Goal: Communication & Community: Ask a question

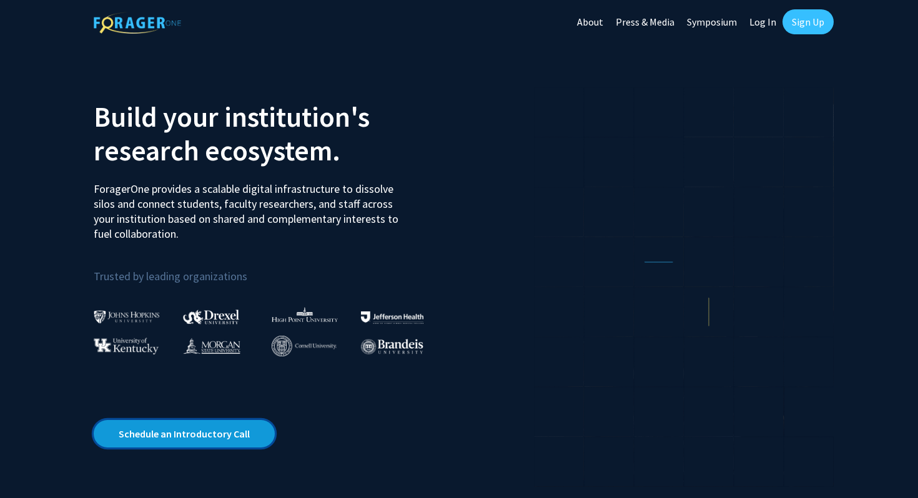
click at [217, 443] on link "Schedule an Introductory Call" at bounding box center [184, 433] width 181 height 27
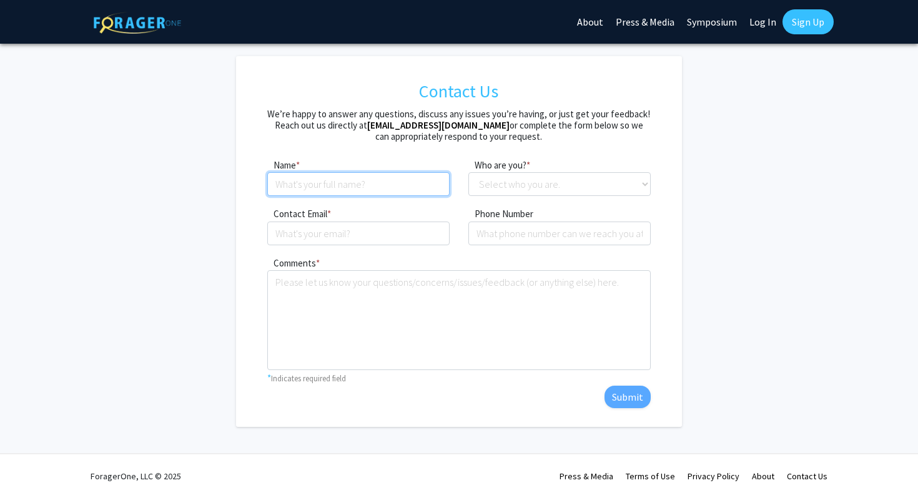
click at [415, 182] on input at bounding box center [358, 184] width 182 height 24
type input "[PERSON_NAME]"
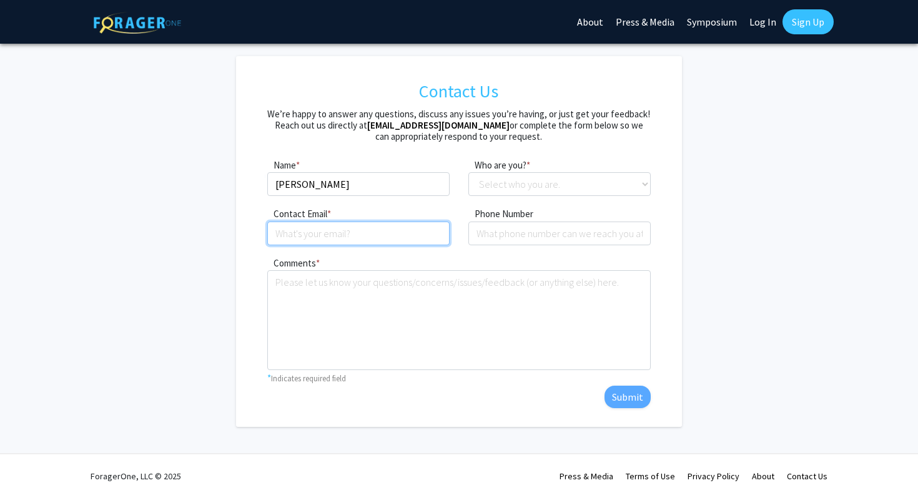
type input "jkpyx@umsystem.edu"
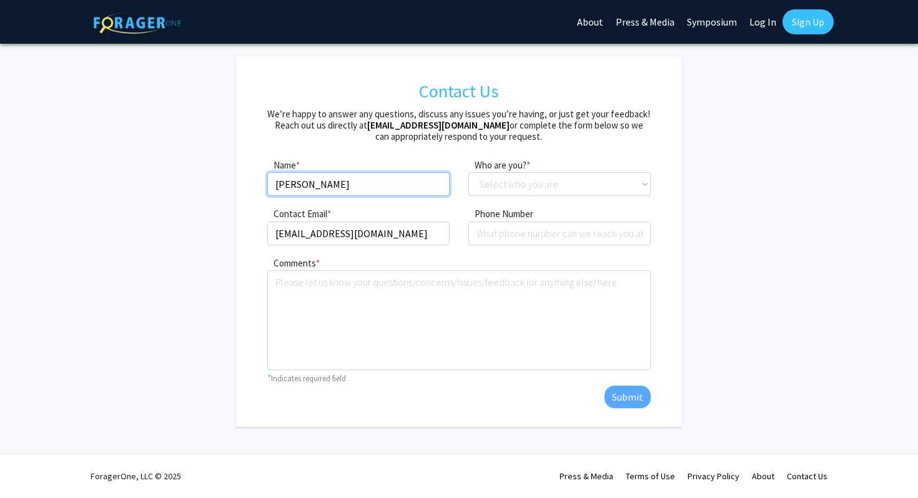
click at [308, 187] on input "[PERSON_NAME]" at bounding box center [358, 184] width 182 height 24
type input "Joseph Alexander Kennedy"
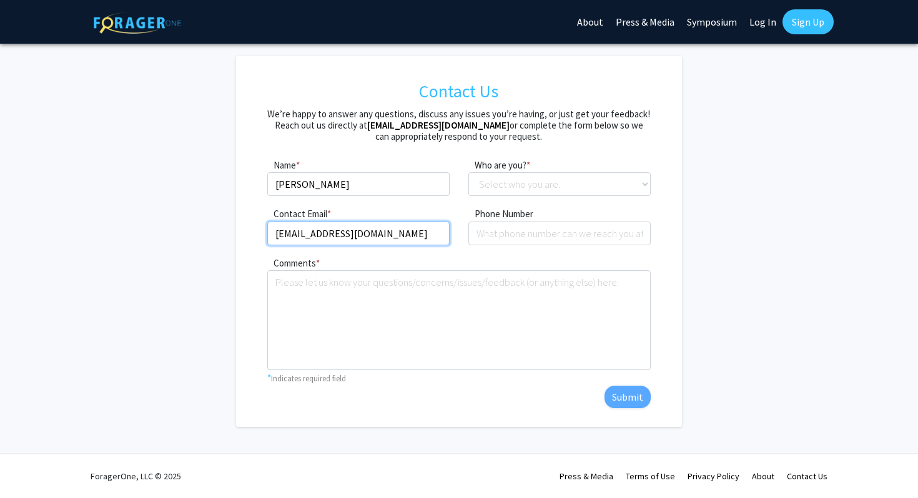
click at [384, 231] on input "jkpyx@umsystem.edu" at bounding box center [358, 234] width 182 height 24
type input "jkpyx@umsystem.edu"
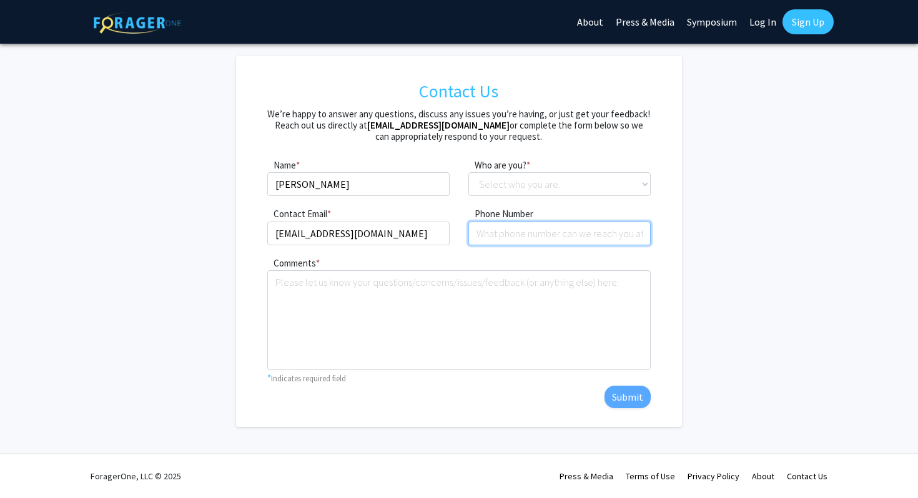
click at [550, 228] on input "tel" at bounding box center [559, 234] width 182 height 24
type input "4174061155"
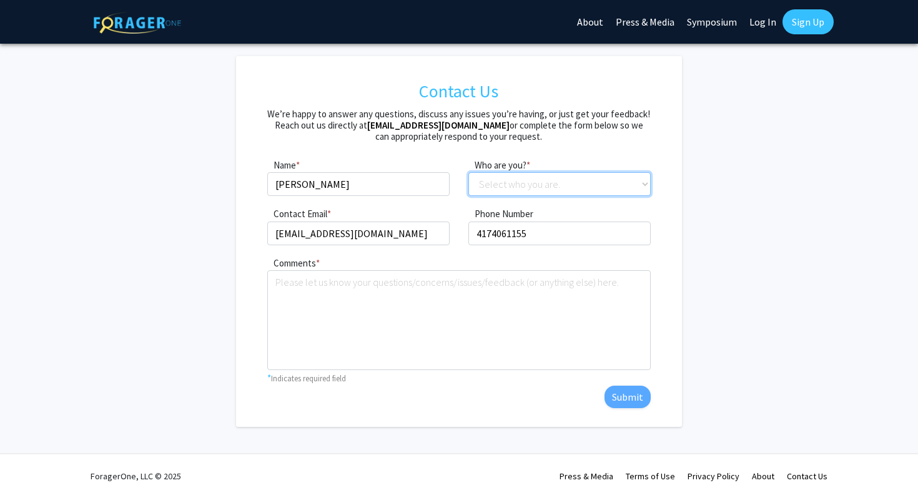
click at [541, 187] on select "Select who you are. Student Faculty Administrator Other" at bounding box center [559, 184] width 182 height 24
select select "student"
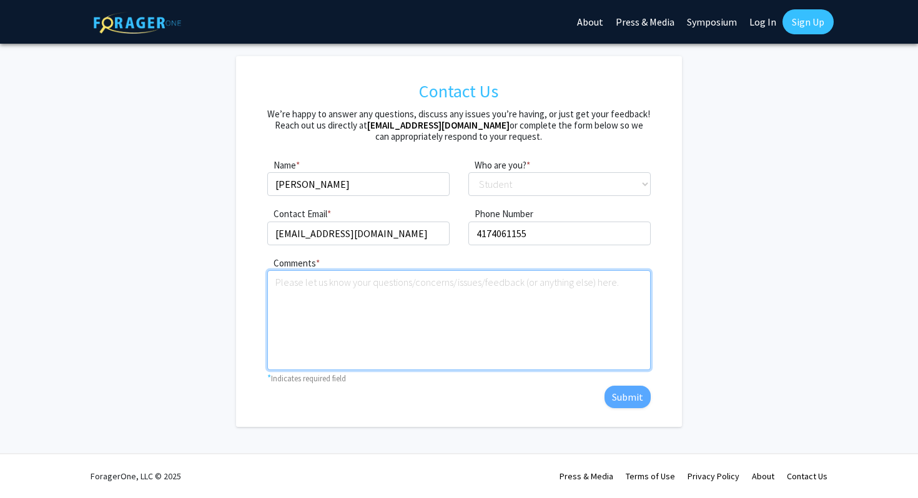
click at [450, 317] on textarea "Comments" at bounding box center [458, 320] width 383 height 100
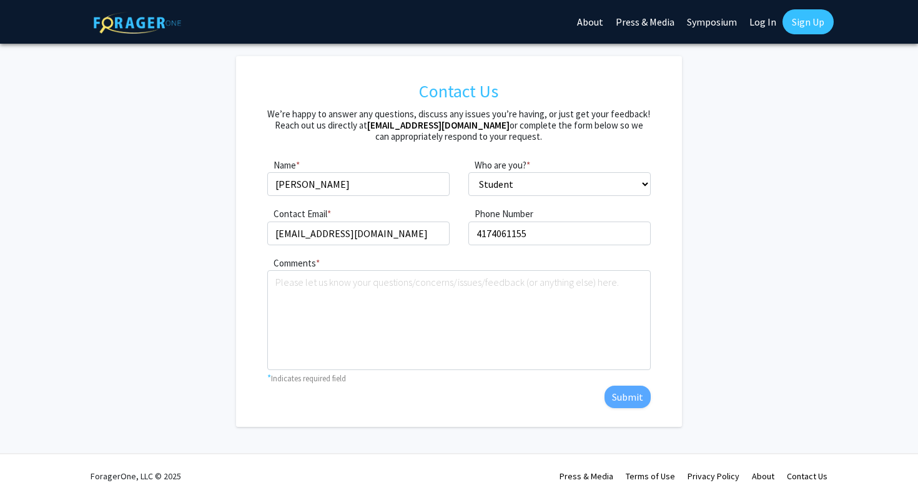
click at [658, 302] on div "Comments * required * Indicates required field Submit" at bounding box center [459, 331] width 402 height 153
click at [813, 23] on link "Sign Up" at bounding box center [808, 21] width 51 height 25
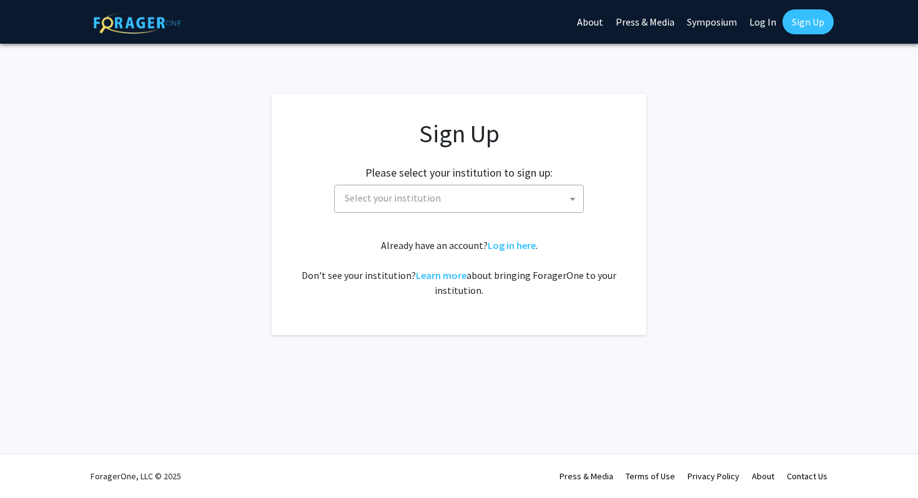
click at [407, 198] on span "Select your institution" at bounding box center [393, 198] width 96 height 12
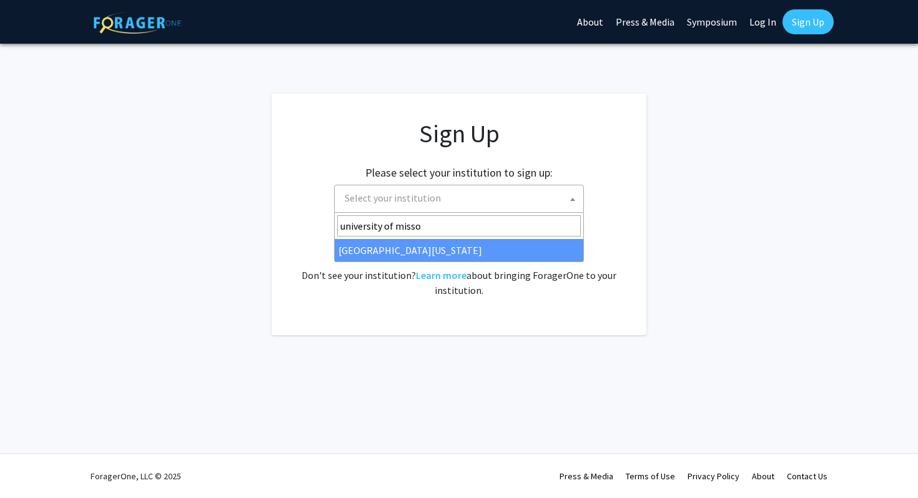
type input "university of misso"
select select "33"
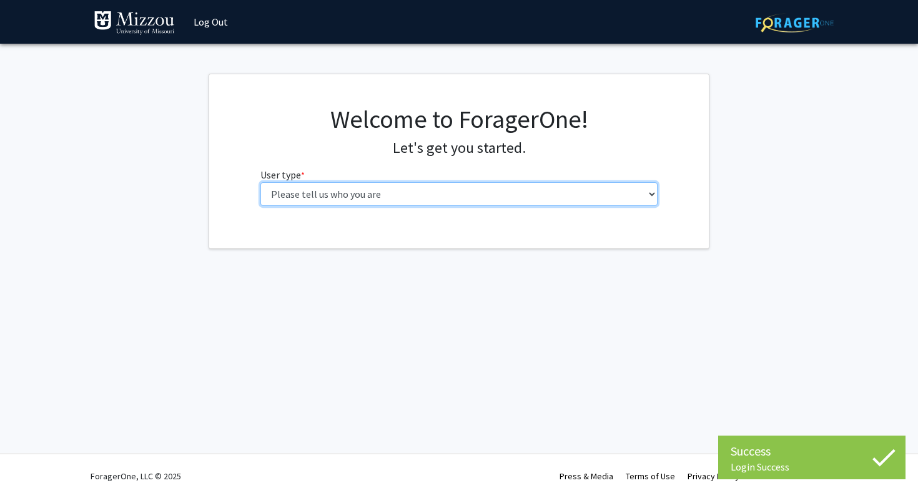
click at [420, 192] on select "Please tell us who you are Undergraduate Student Master's Student Doctoral Cand…" at bounding box center [459, 194] width 398 height 24
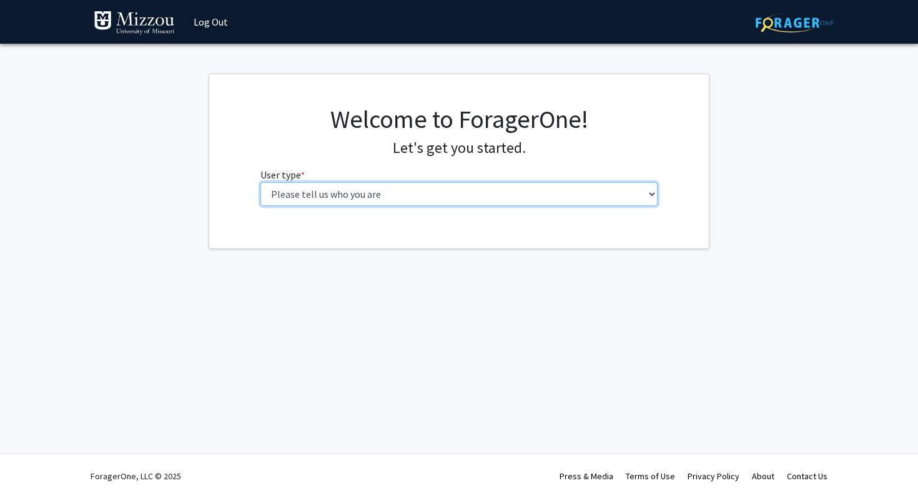
select select "1: undergrad"
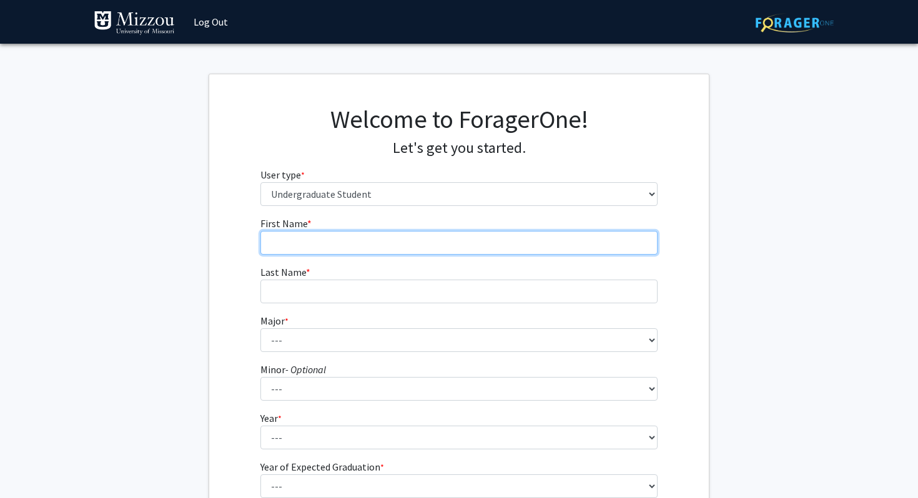
click at [444, 250] on input "First Name * required" at bounding box center [459, 243] width 398 height 24
type input "[PERSON_NAME]"
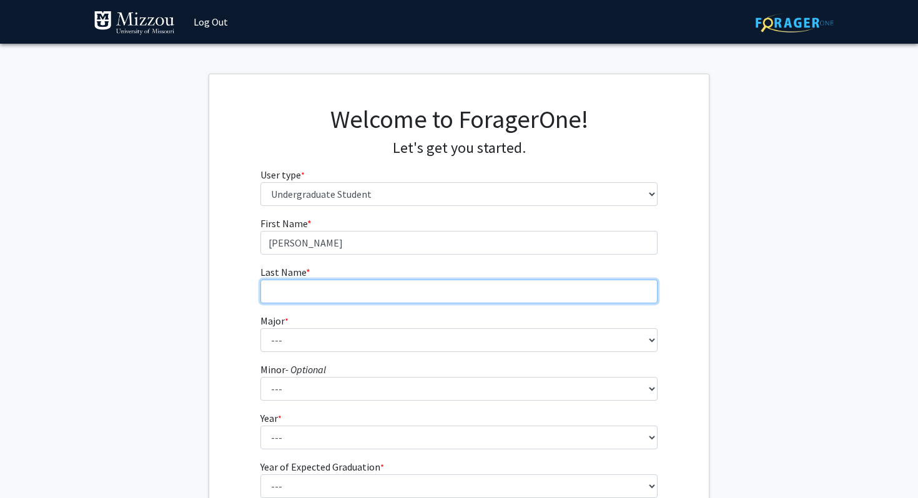
type input "[PERSON_NAME]"
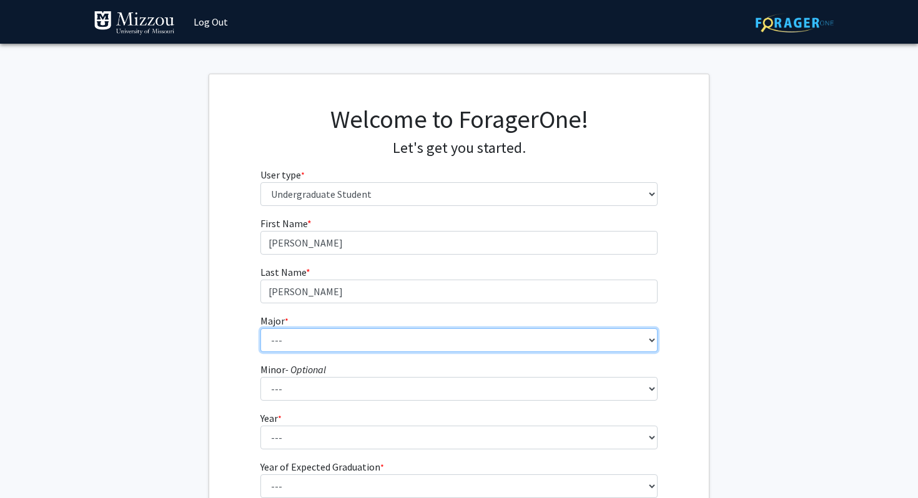
click at [389, 340] on select "--- Agribusiness Management Agricultural Education Agricultural Education: Comm…" at bounding box center [459, 341] width 398 height 24
select select "72: 2564"
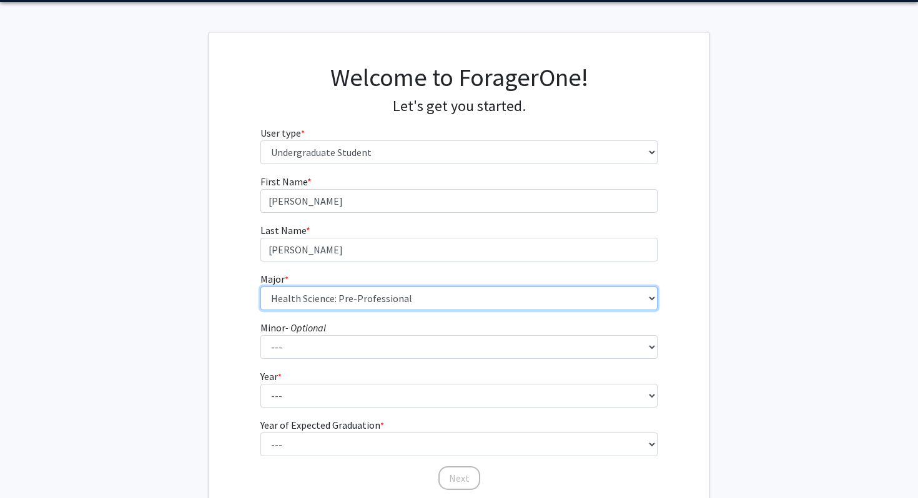
scroll to position [79, 0]
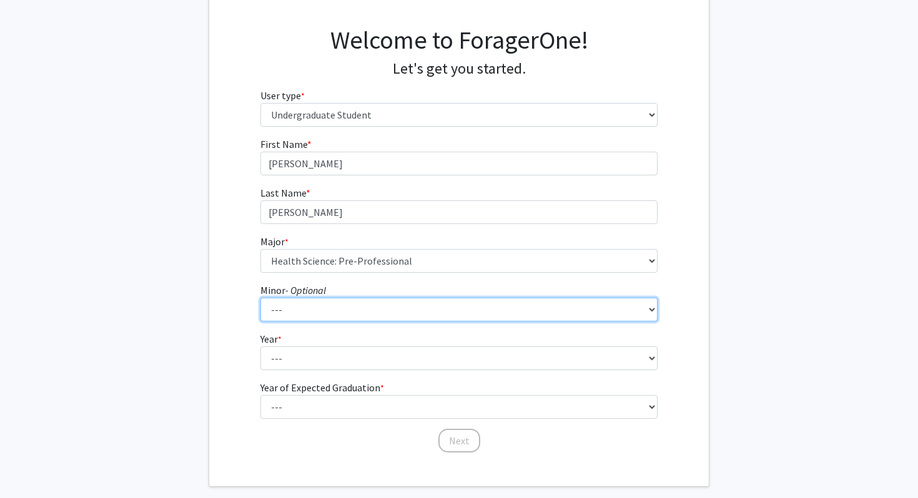
click at [345, 306] on select "--- Accountancy Aerospace Engineering Aerospace Studies Agribusiness Management…" at bounding box center [459, 310] width 398 height 24
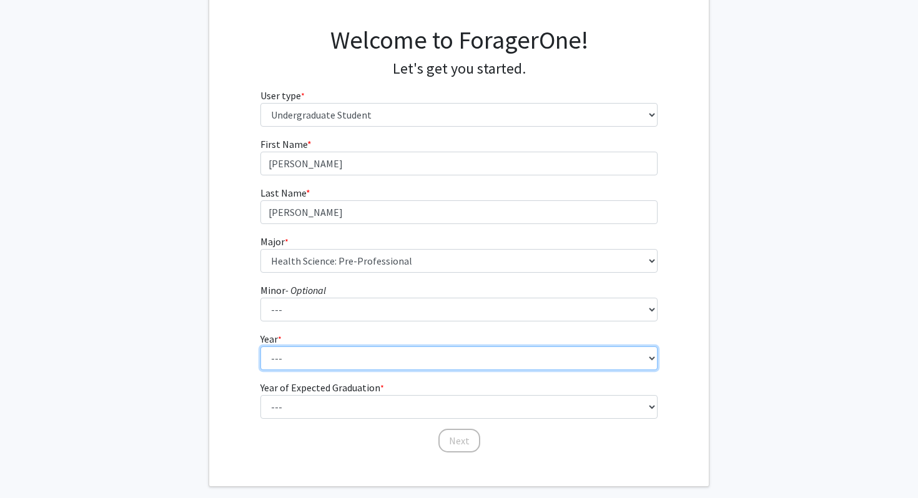
click at [305, 360] on select "--- First-year Sophomore Junior Senior Postbaccalaureate Certificate" at bounding box center [459, 359] width 398 height 24
select select "2: sophomore"
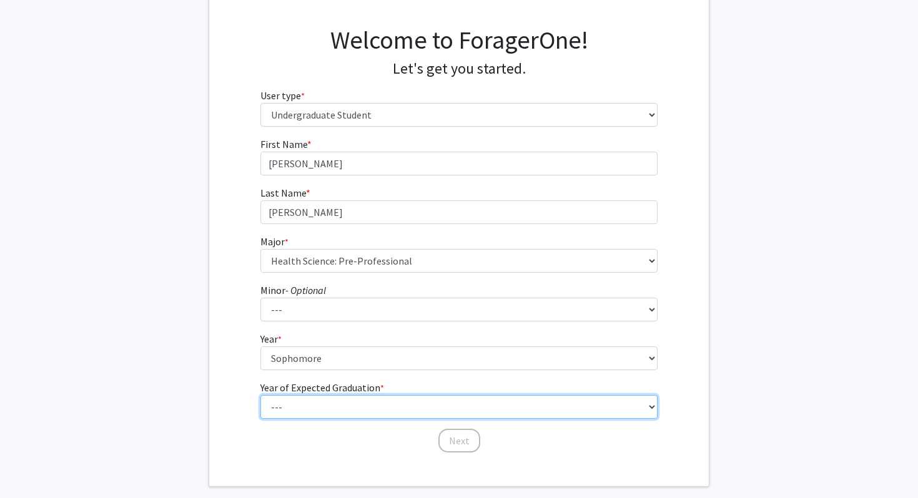
click at [309, 398] on select "--- 2025 2026 2027 2028 2029 2030 2031 2032 2033 2034" at bounding box center [459, 407] width 398 height 24
select select "4: 2028"
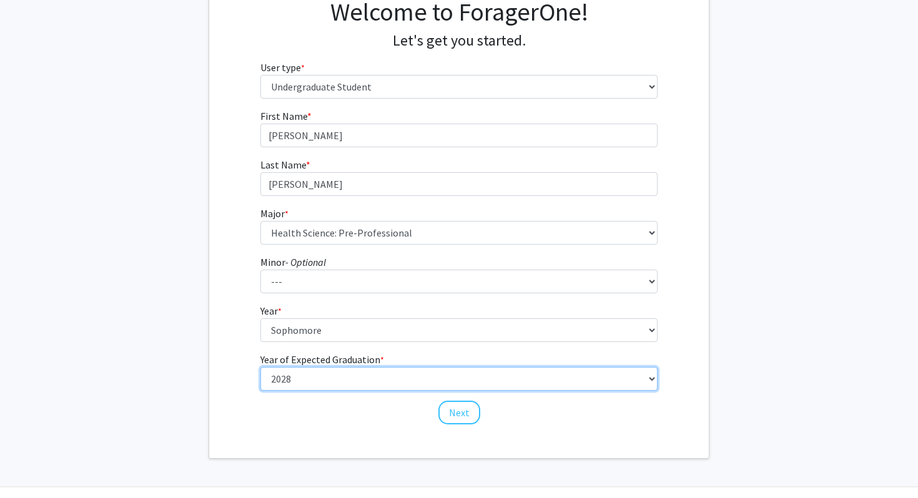
scroll to position [119, 0]
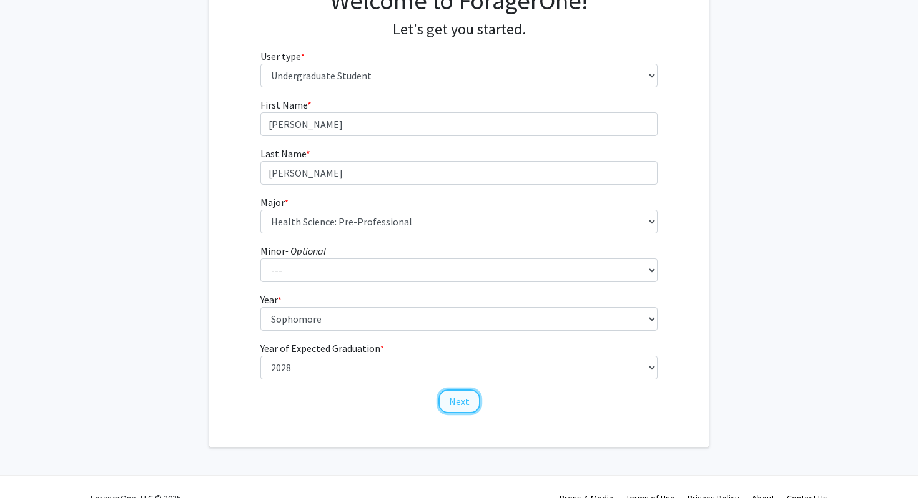
click at [445, 398] on button "Next" at bounding box center [459, 402] width 42 height 24
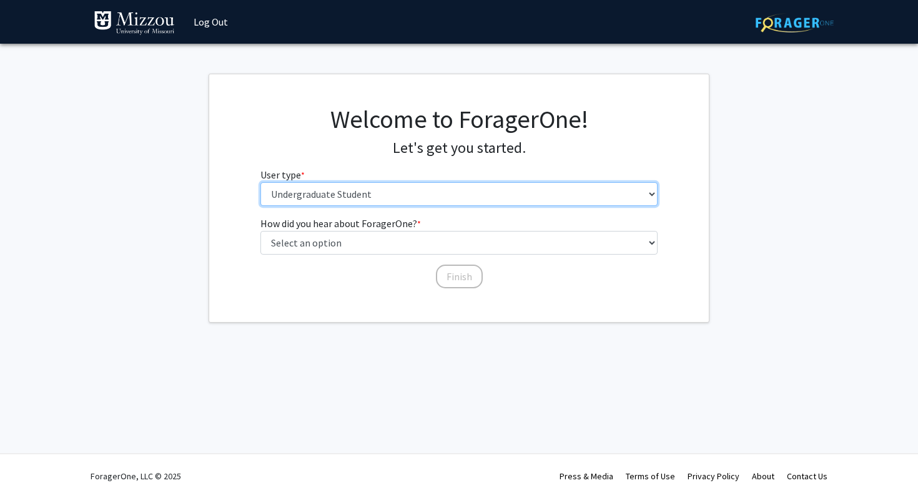
click at [369, 191] on select "Please tell us who you are Undergraduate Student Master's Student Doctoral Cand…" at bounding box center [459, 194] width 398 height 24
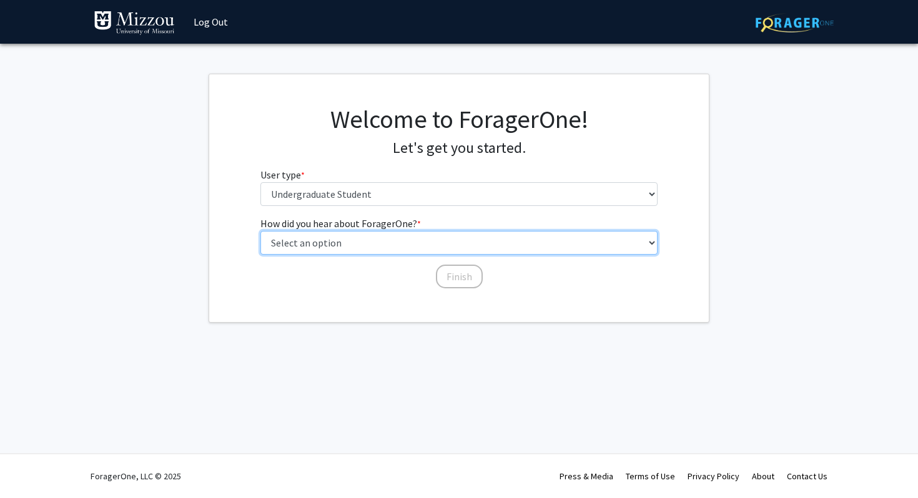
click at [347, 249] on select "Select an option Peer/student recommendation Faculty/staff recommendation Unive…" at bounding box center [459, 243] width 398 height 24
click at [373, 249] on select "Select an option Peer/student recommendation Faculty/staff recommendation Unive…" at bounding box center [459, 243] width 398 height 24
select select "3: university_website"
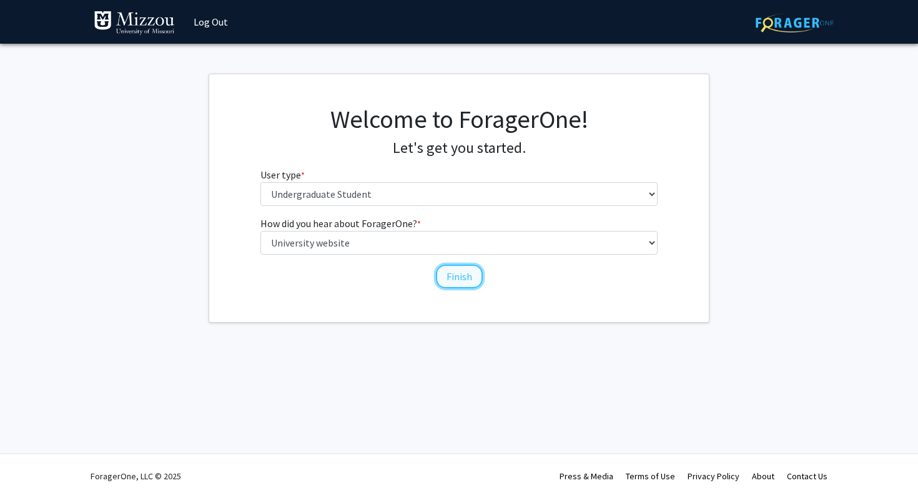
click at [480, 285] on button "Finish" at bounding box center [459, 277] width 47 height 24
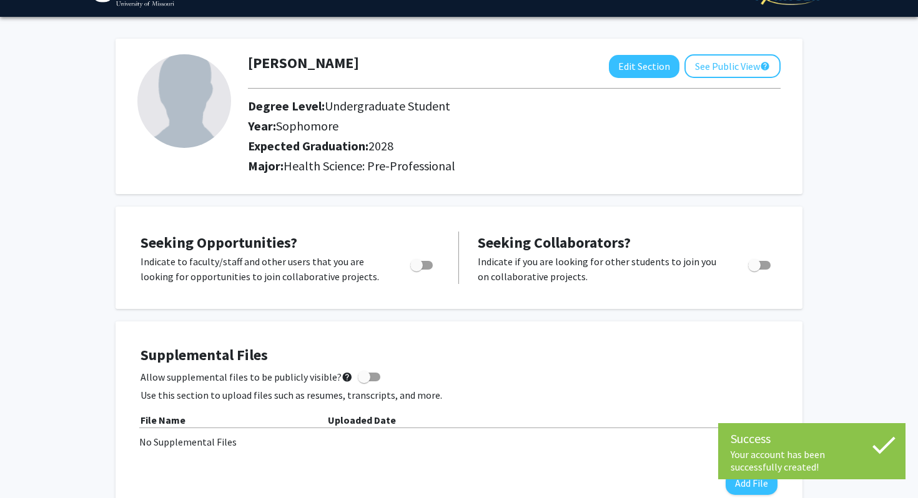
scroll to position [30, 0]
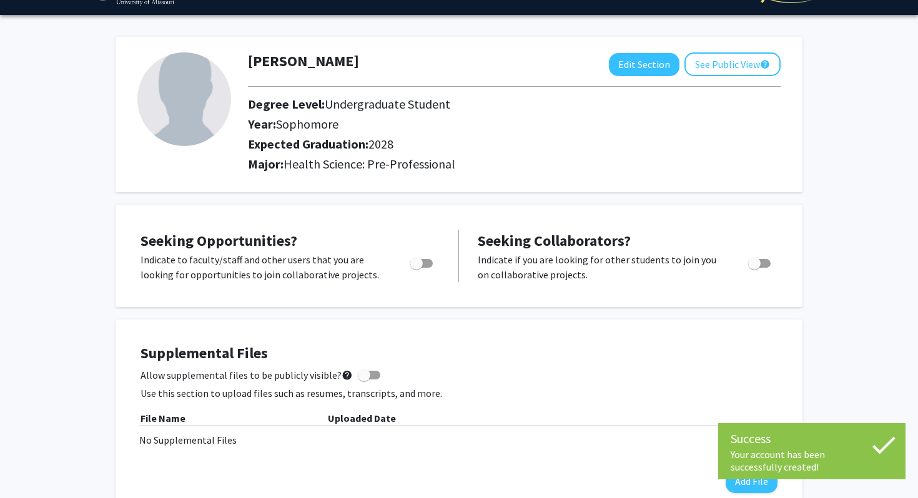
click at [423, 260] on span "Toggle" at bounding box center [421, 263] width 22 height 9
click at [417, 268] on input "Are you actively seeking opportunities?" at bounding box center [416, 268] width 1 height 1
checkbox input "true"
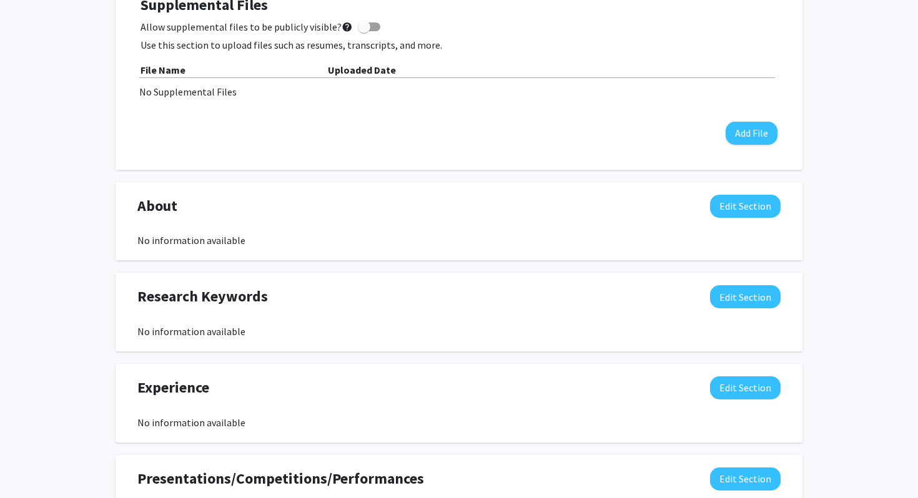
scroll to position [0, 0]
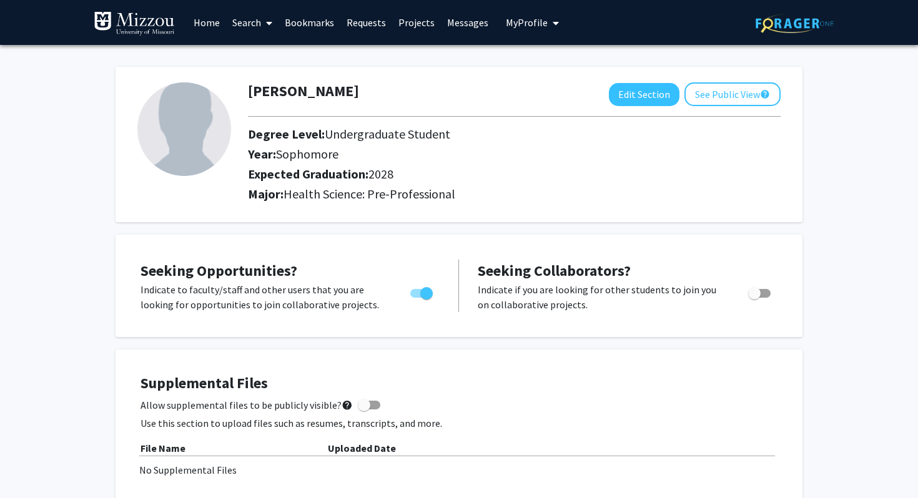
click at [257, 25] on link "Search" at bounding box center [252, 23] width 52 height 44
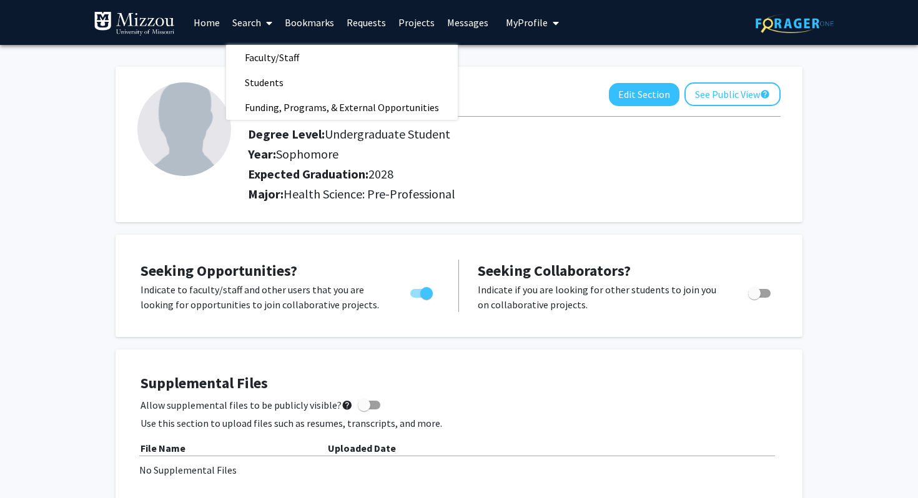
click at [209, 25] on link "Home" at bounding box center [206, 23] width 39 height 44
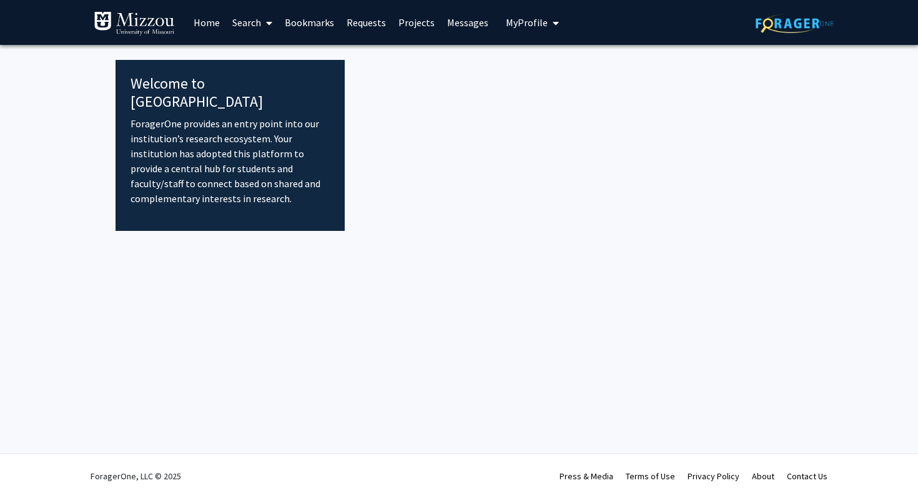
click at [209, 21] on link "Home" at bounding box center [206, 23] width 39 height 44
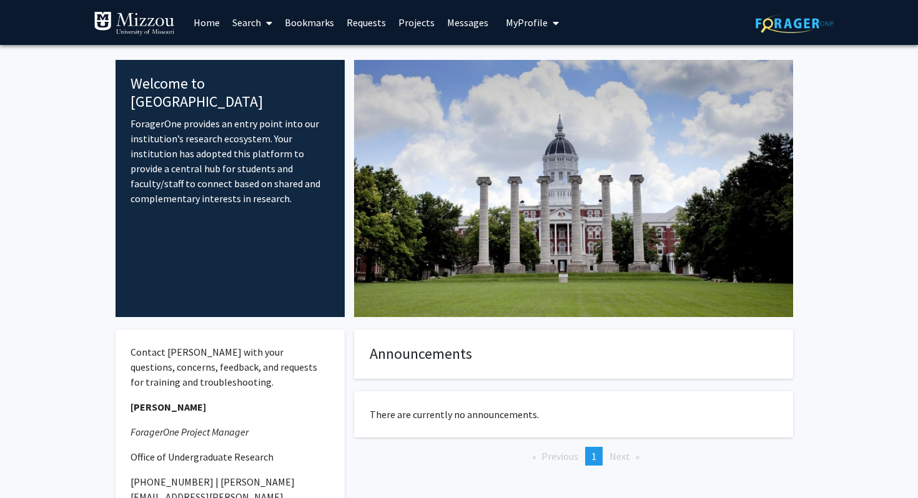
click at [423, 27] on link "Projects" at bounding box center [416, 23] width 49 height 44
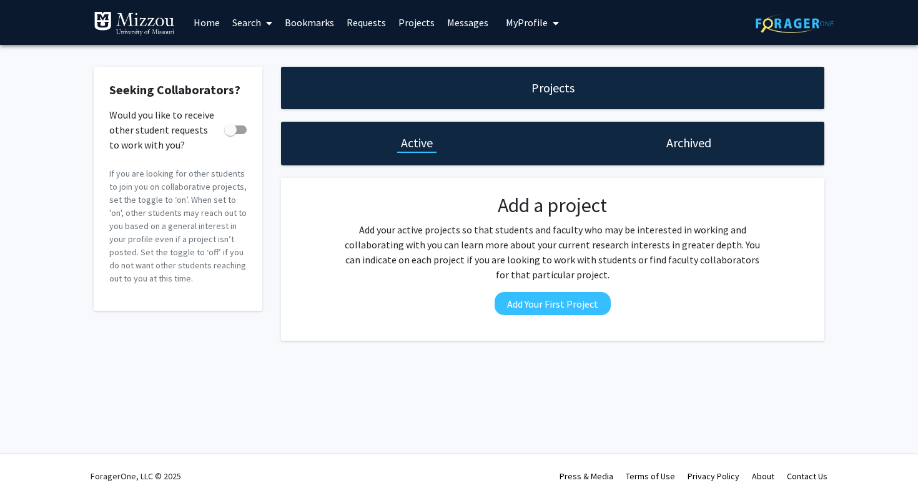
click at [249, 19] on link "Search" at bounding box center [252, 23] width 52 height 44
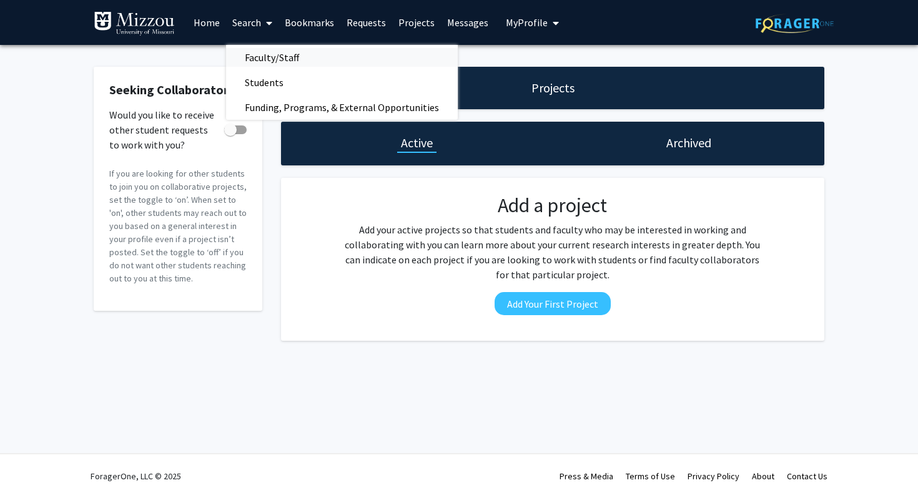
drag, startPoint x: 468, startPoint y: 282, endPoint x: 280, endPoint y: 61, distance: 290.6
click at [280, 61] on span "Faculty/Staff" at bounding box center [272, 57] width 92 height 25
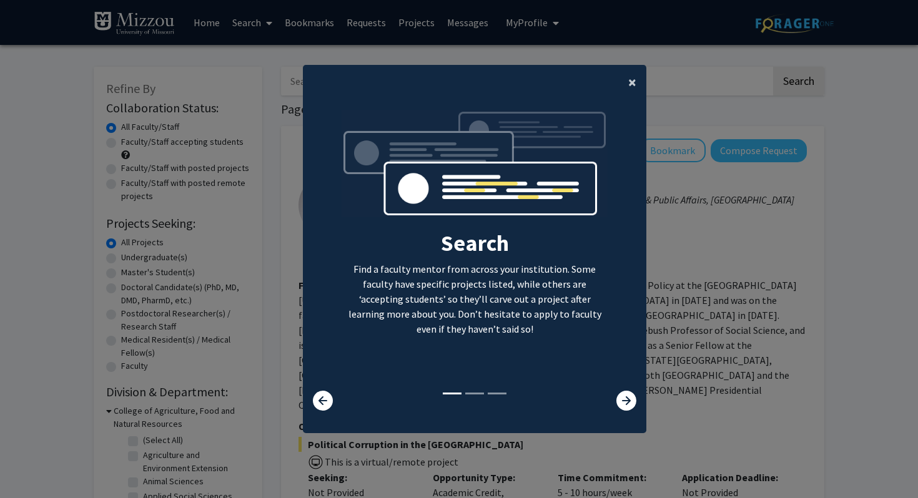
drag, startPoint x: 280, startPoint y: 61, endPoint x: 631, endPoint y: 86, distance: 352.6
click at [631, 86] on span "×" at bounding box center [632, 81] width 8 height 19
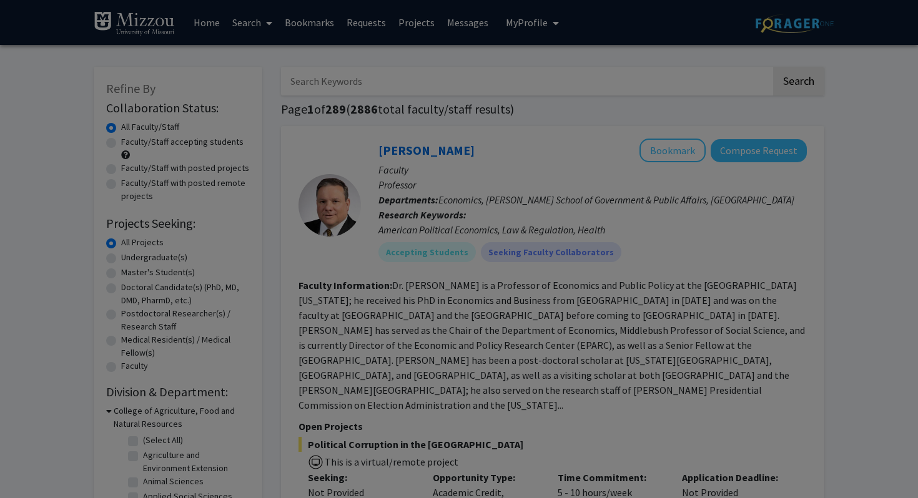
click at [638, 81] on div "Search Find a faculty mentor from across your institution. Some faculty have sp…" at bounding box center [475, 134] width 342 height 281
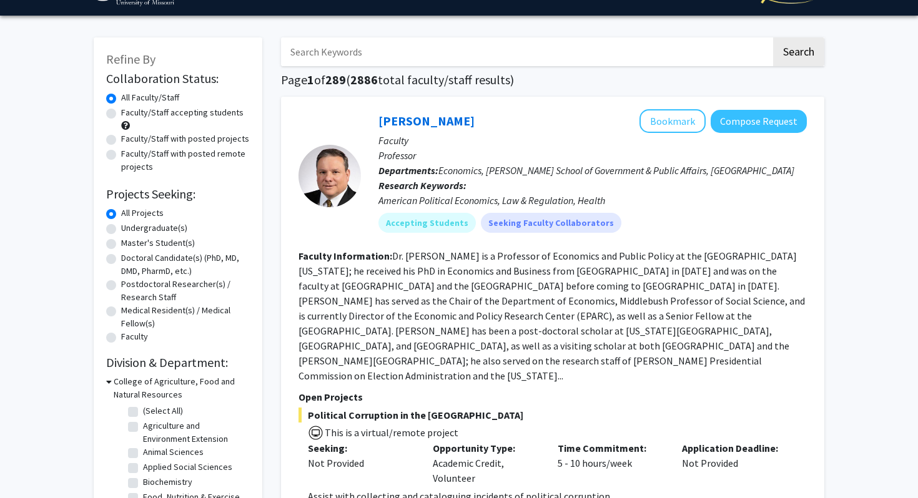
scroll to position [31, 0]
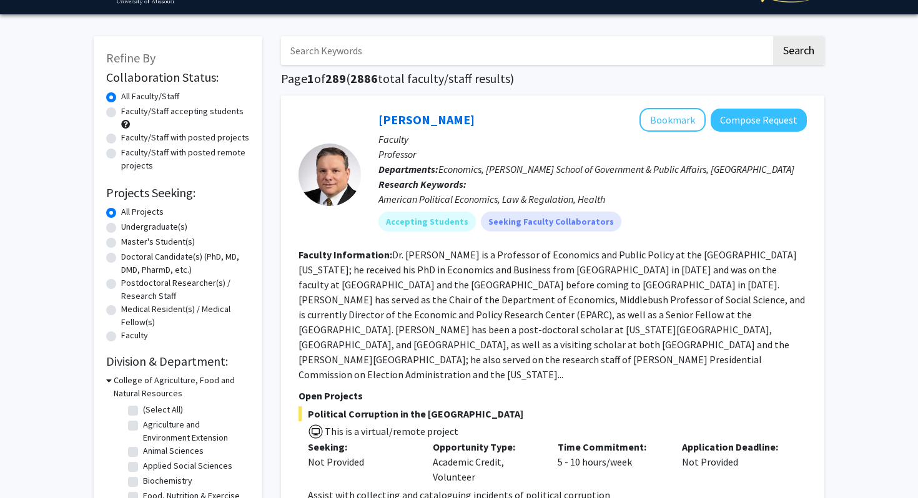
click at [159, 223] on label "Undergraduate(s)" at bounding box center [154, 226] width 66 height 13
click at [129, 223] on input "Undergraduate(s)" at bounding box center [125, 224] width 8 height 8
radio input "true"
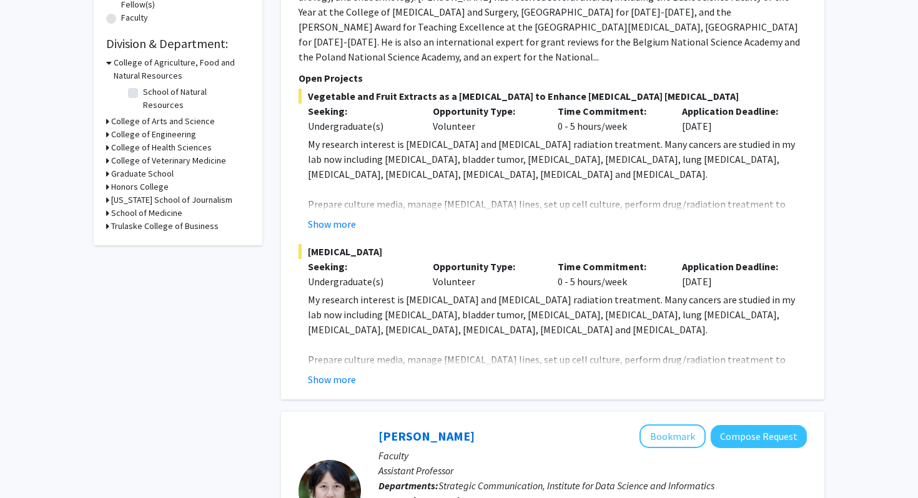
scroll to position [352, 0]
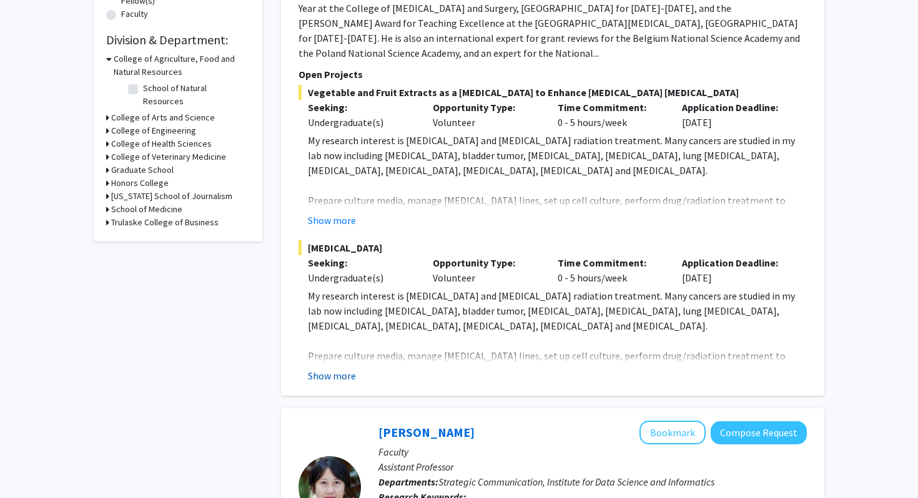
drag, startPoint x: 631, startPoint y: 86, endPoint x: 325, endPoint y: 363, distance: 412.6
click at [325, 369] on button "Show more" at bounding box center [332, 376] width 48 height 15
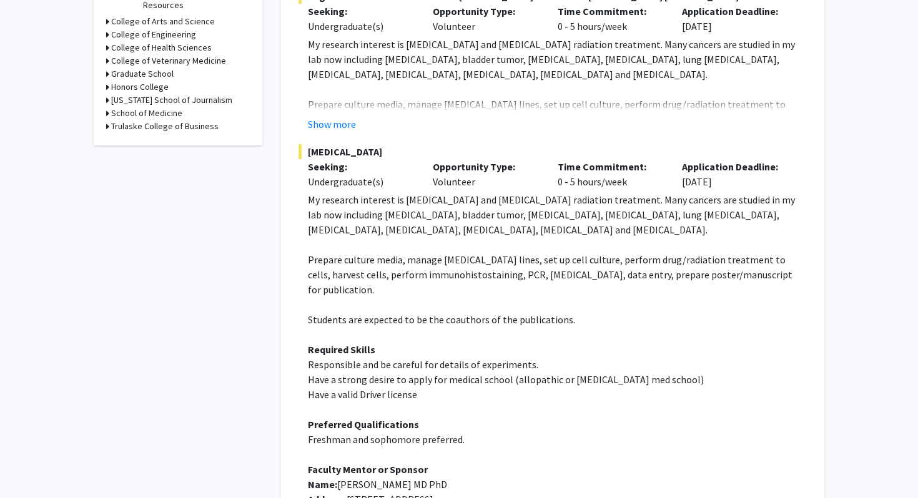
scroll to position [367, 0]
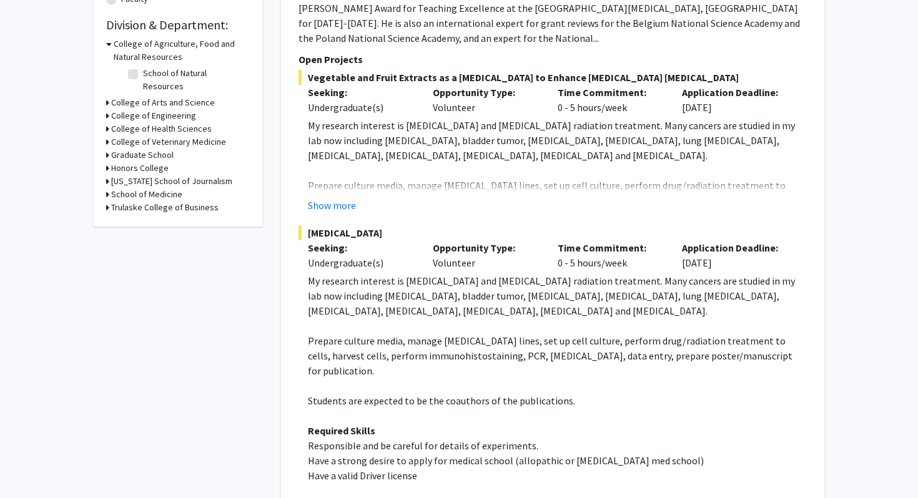
click at [340, 198] on button "Show more" at bounding box center [332, 205] width 48 height 15
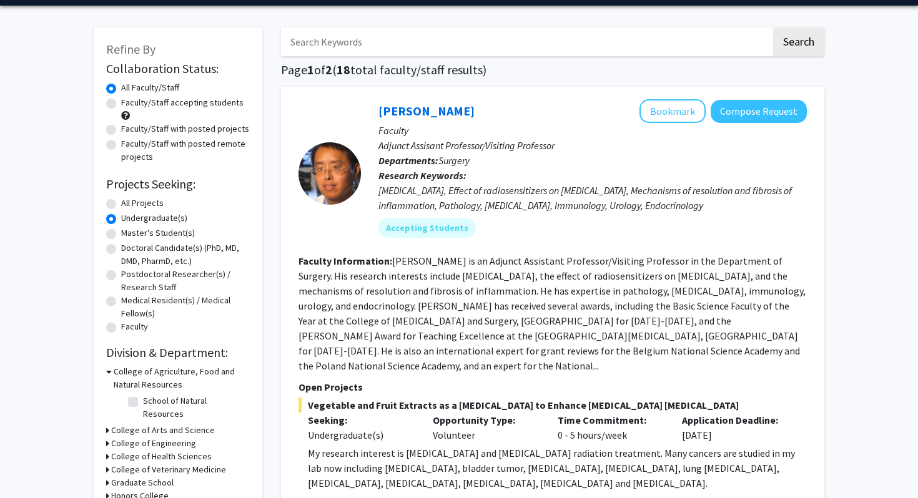
scroll to position [31, 0]
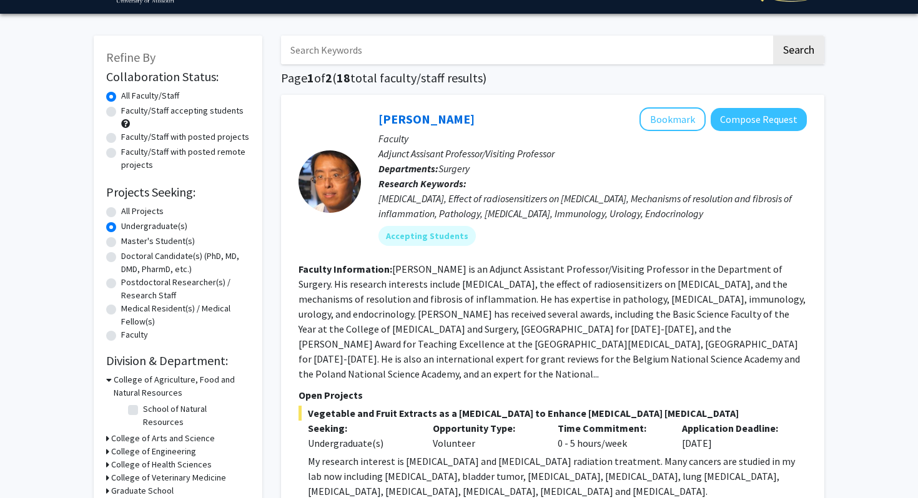
click at [202, 111] on label "Faculty/Staff accepting students" at bounding box center [182, 110] width 122 height 13
click at [129, 111] on input "Faculty/Staff accepting students" at bounding box center [125, 108] width 8 height 8
radio input "true"
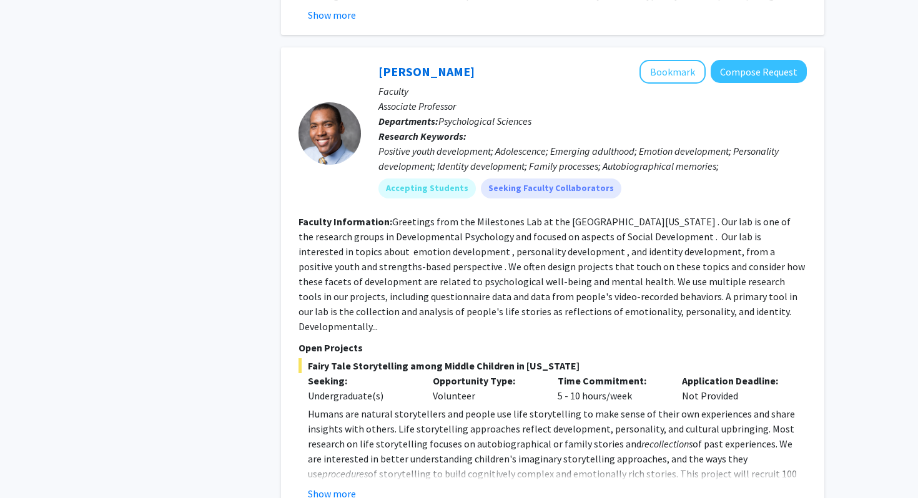
scroll to position [5543, 0]
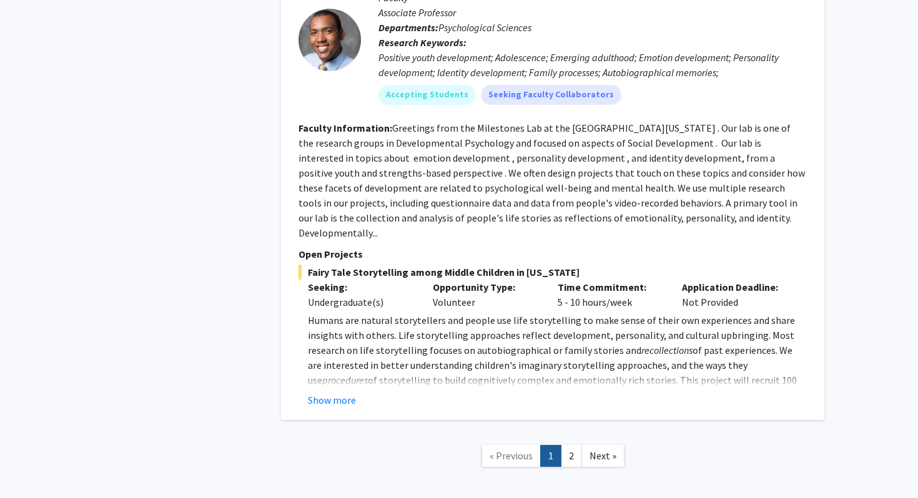
click at [560, 445] on link "1" at bounding box center [550, 456] width 21 height 22
click at [563, 445] on link "2" at bounding box center [571, 456] width 21 height 22
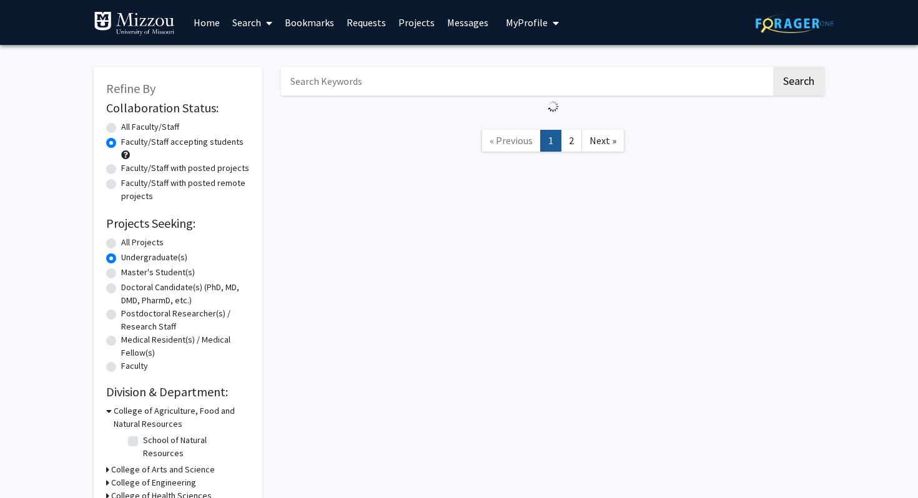
click at [565, 393] on div "Search « Previous 1 2 Next »" at bounding box center [553, 324] width 562 height 540
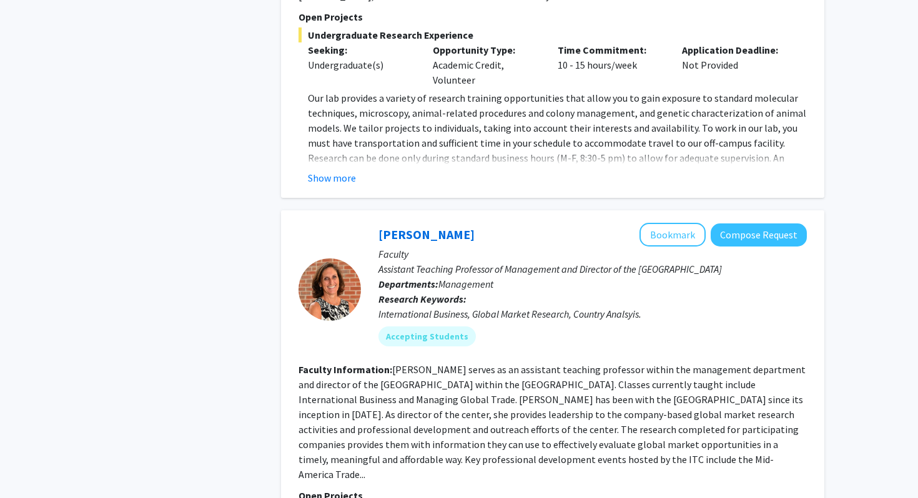
scroll to position [907, 0]
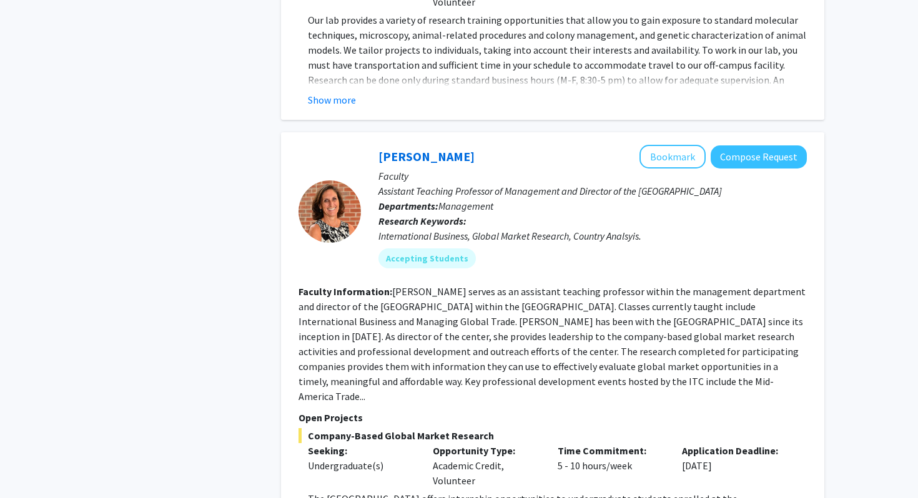
click at [354, 92] on button "Show more" at bounding box center [332, 99] width 48 height 15
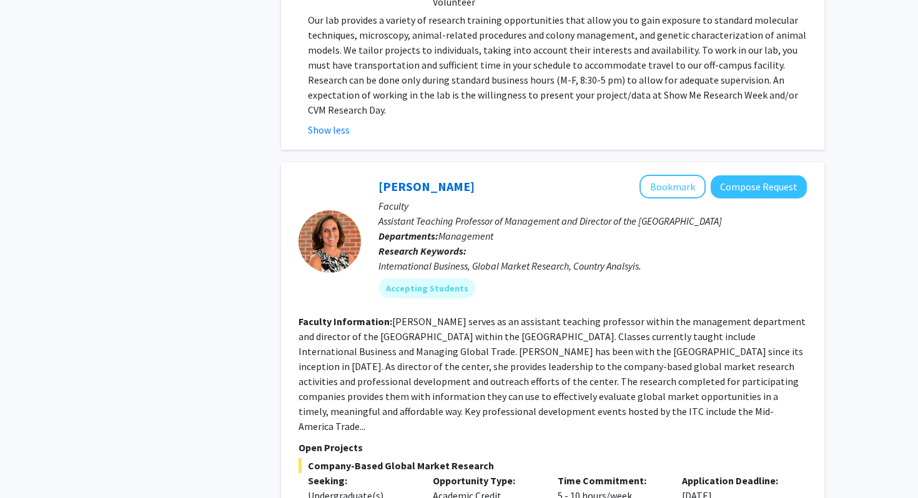
scroll to position [1152, 0]
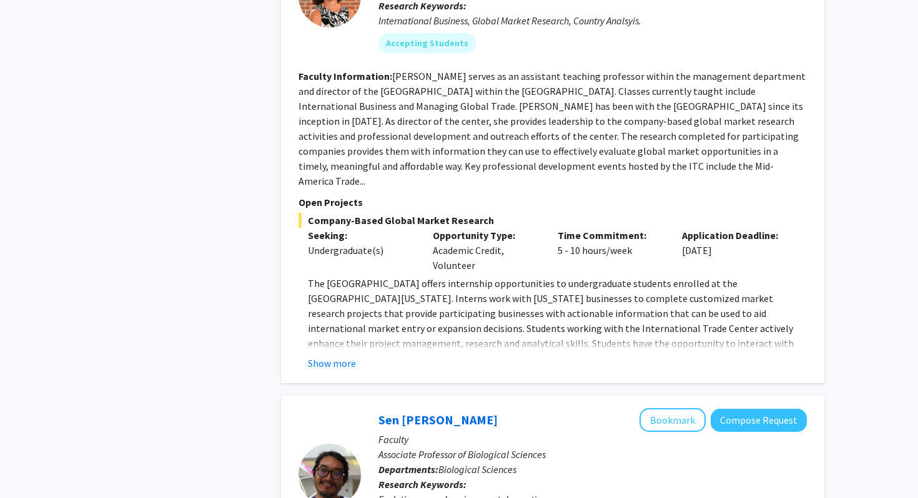
click at [347, 356] on button "Show more" at bounding box center [332, 363] width 48 height 15
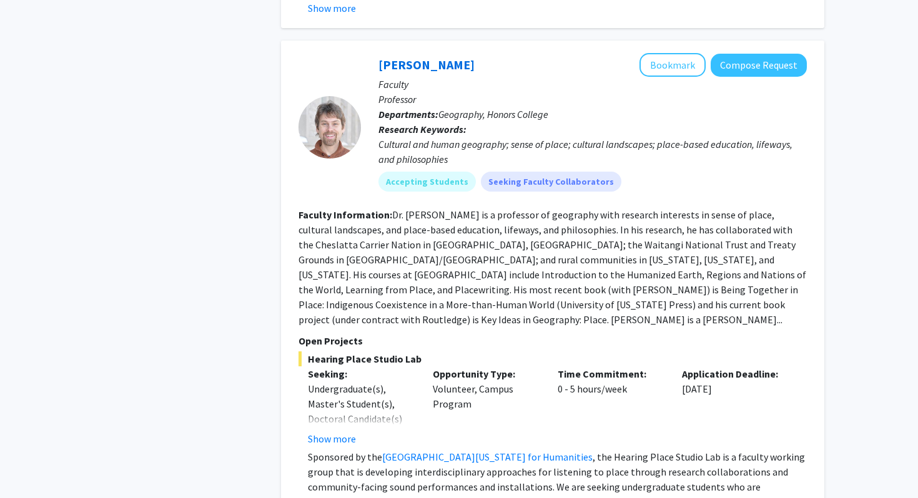
scroll to position [3403, 0]
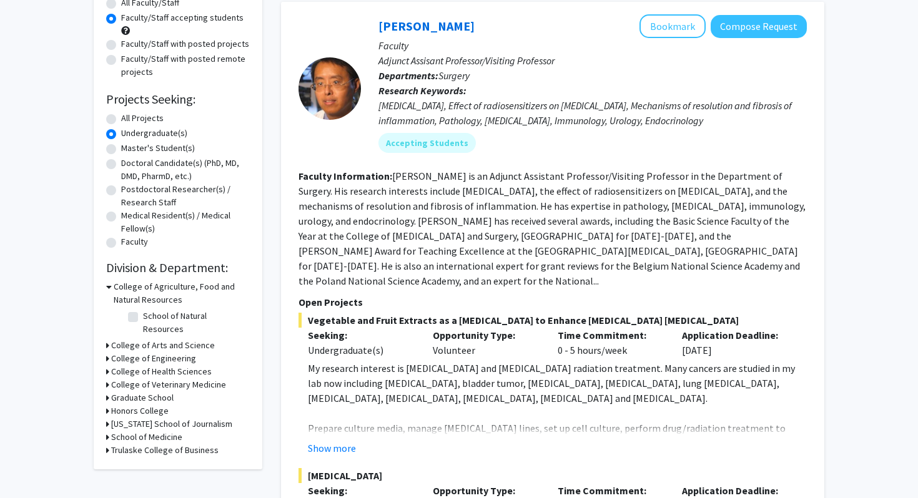
scroll to position [124, 0]
click at [329, 442] on button "Show more" at bounding box center [332, 449] width 48 height 15
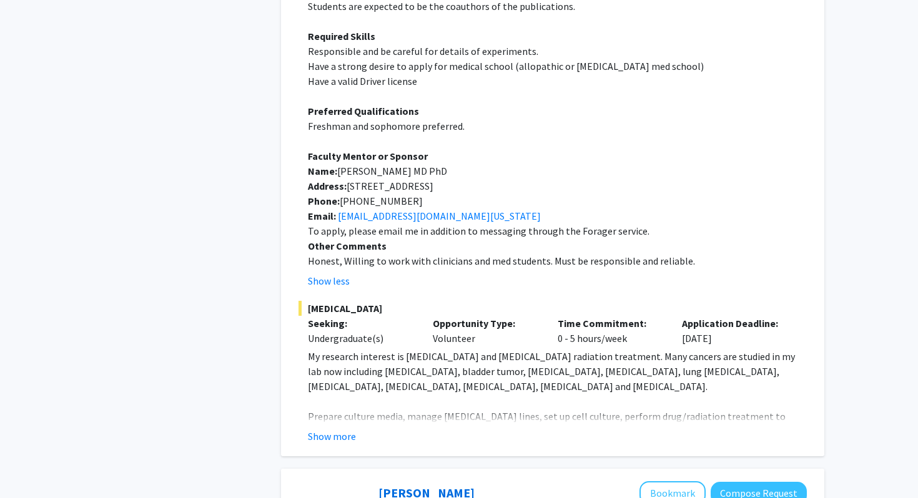
scroll to position [607, 0]
click at [339, 428] on button "Show more" at bounding box center [332, 435] width 48 height 15
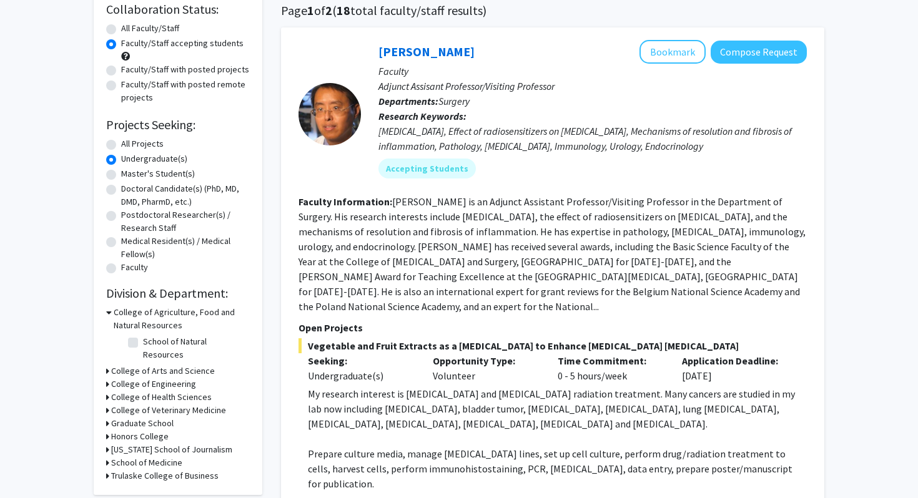
scroll to position [81, 0]
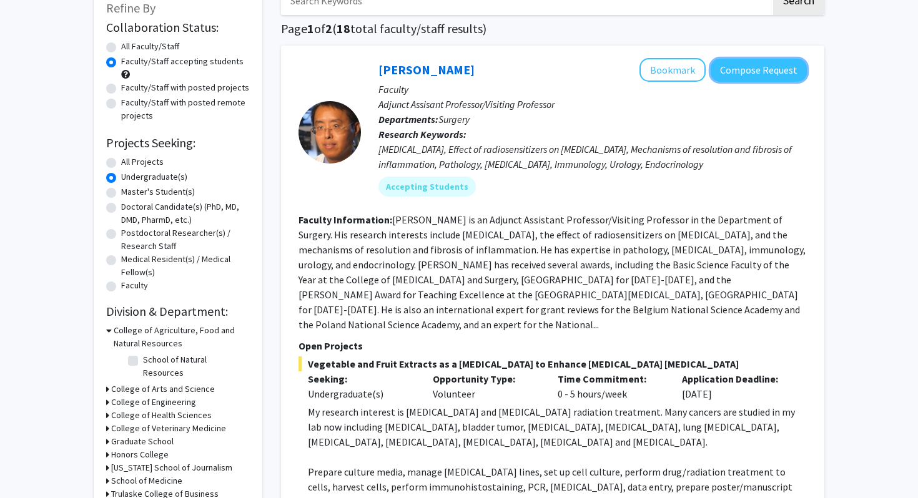
click at [773, 68] on button "Compose Request" at bounding box center [759, 70] width 96 height 23
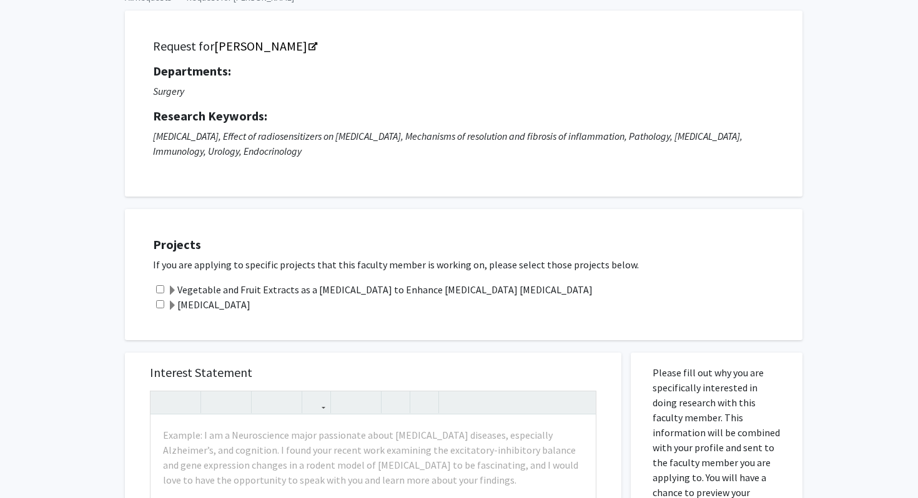
scroll to position [81, 0]
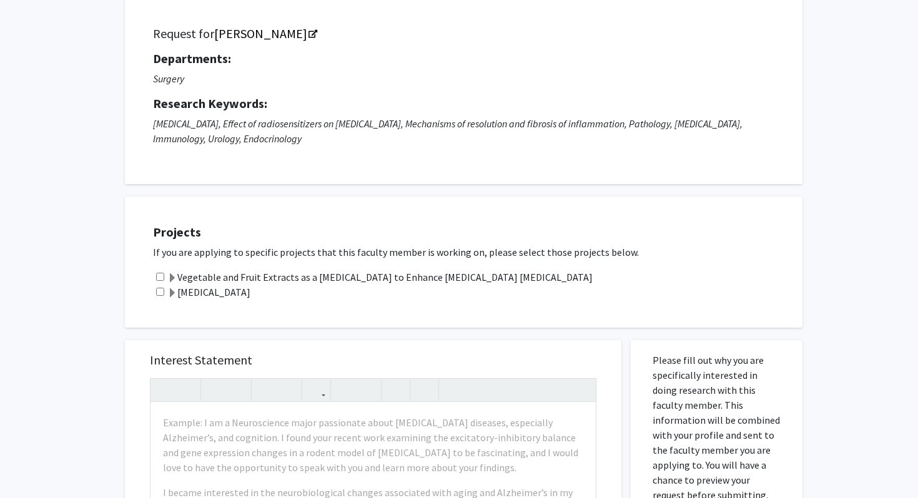
click at [157, 292] on input "checkbox" at bounding box center [160, 292] width 8 height 8
drag, startPoint x: 325, startPoint y: 363, endPoint x: 157, endPoint y: 290, distance: 183.2
click at [157, 290] on input "checkbox" at bounding box center [160, 292] width 8 height 8
checkbox input "false"
drag, startPoint x: 157, startPoint y: 290, endPoint x: 148, endPoint y: 267, distance: 24.9
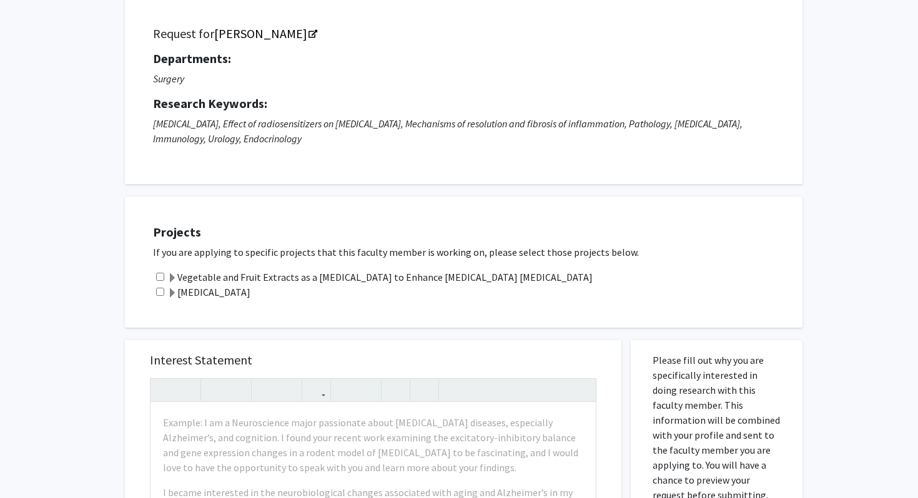
click at [148, 267] on div "Projects If you are applying to specific projects that this faculty member is w…" at bounding box center [472, 262] width 662 height 100
drag, startPoint x: 148, startPoint y: 267, endPoint x: 169, endPoint y: 254, distance: 25.0
click at [169, 254] on p "If you are applying to specific projects that this faculty member is working on…" at bounding box center [471, 252] width 637 height 15
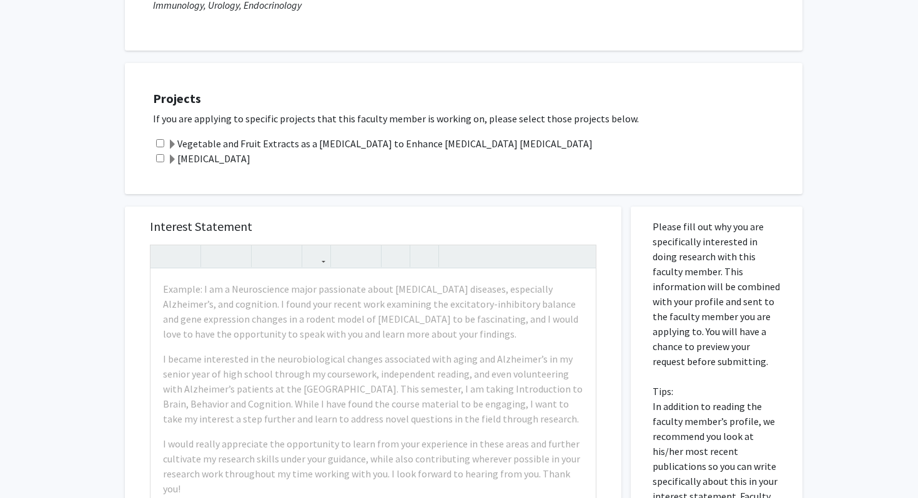
scroll to position [288, 0]
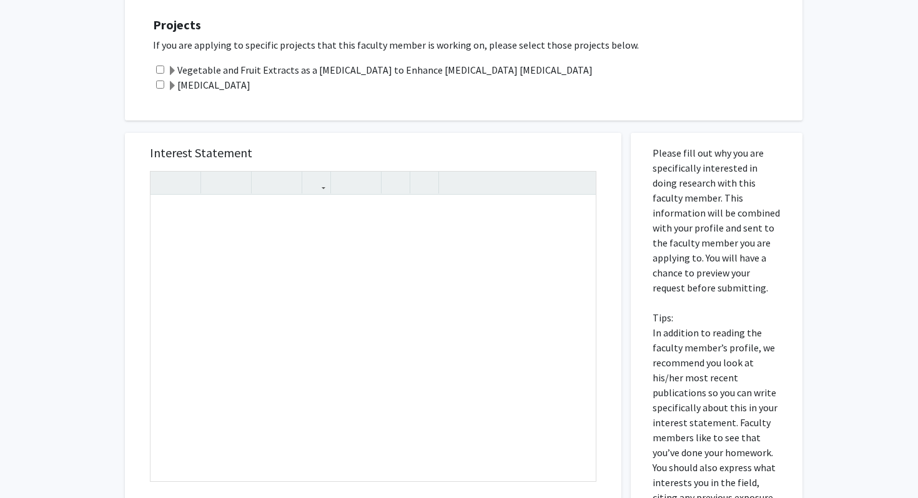
drag, startPoint x: 169, startPoint y: 254, endPoint x: 88, endPoint y: 296, distance: 91.6
click at [88, 296] on div "All Requests Request for [PERSON_NAME] Request for [PERSON_NAME] Departments: S…" at bounding box center [459, 235] width 918 height 956
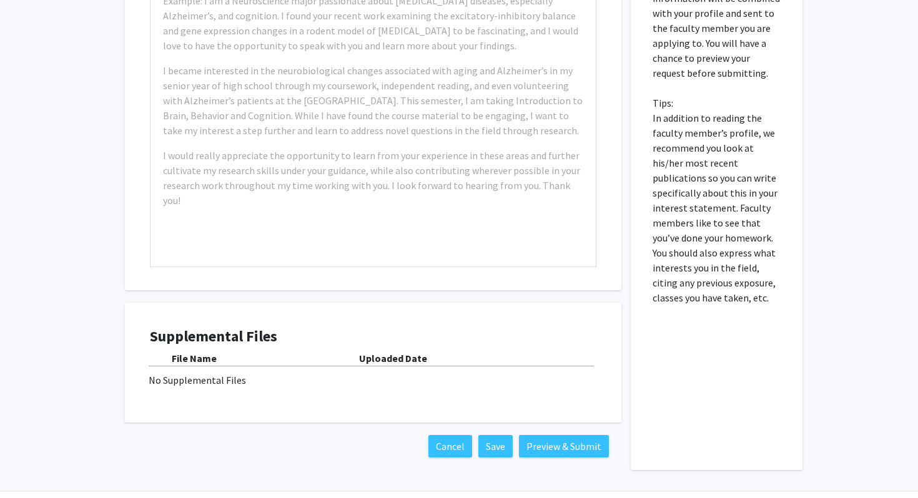
scroll to position [540, 0]
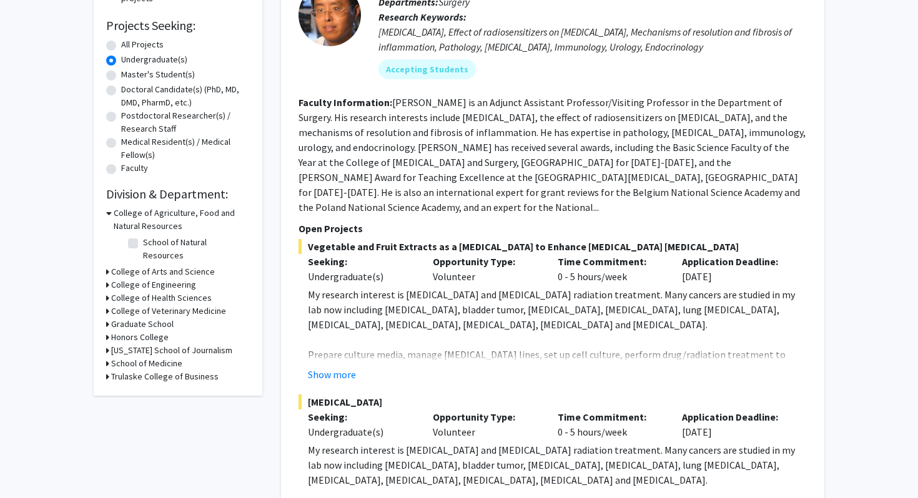
scroll to position [97, 0]
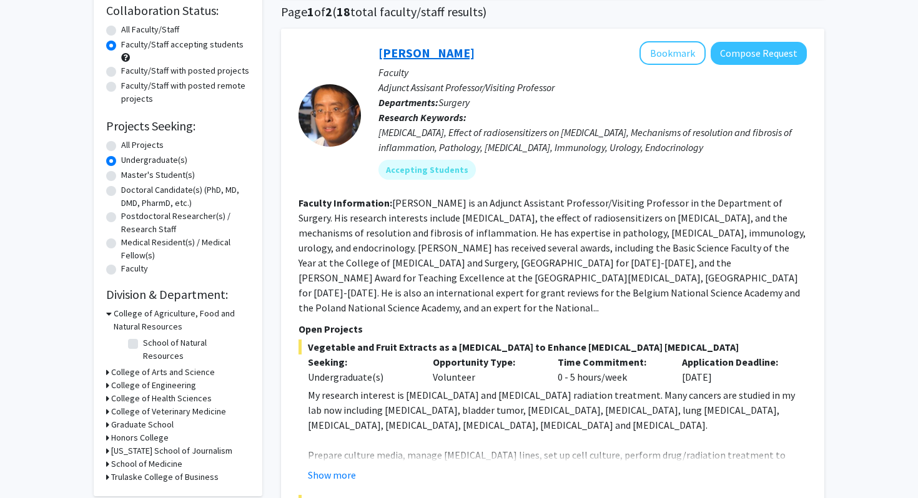
click at [382, 54] on link "[PERSON_NAME]" at bounding box center [427, 53] width 96 height 16
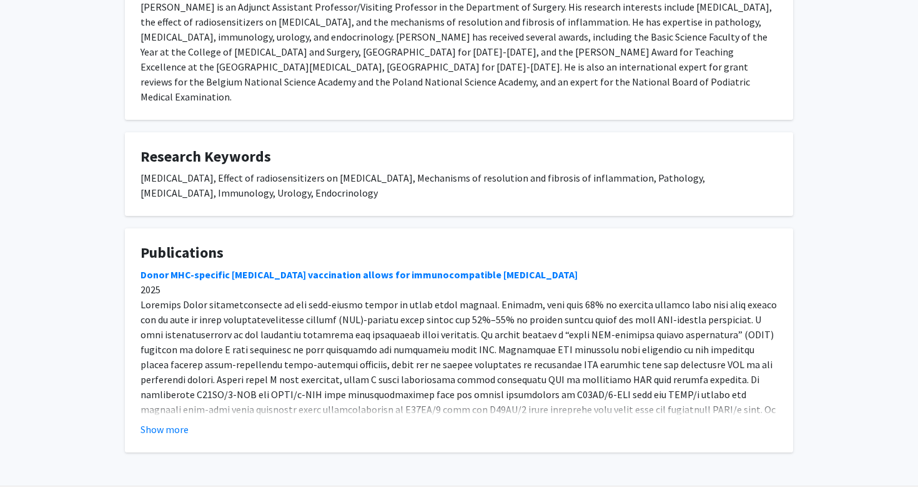
scroll to position [679, 0]
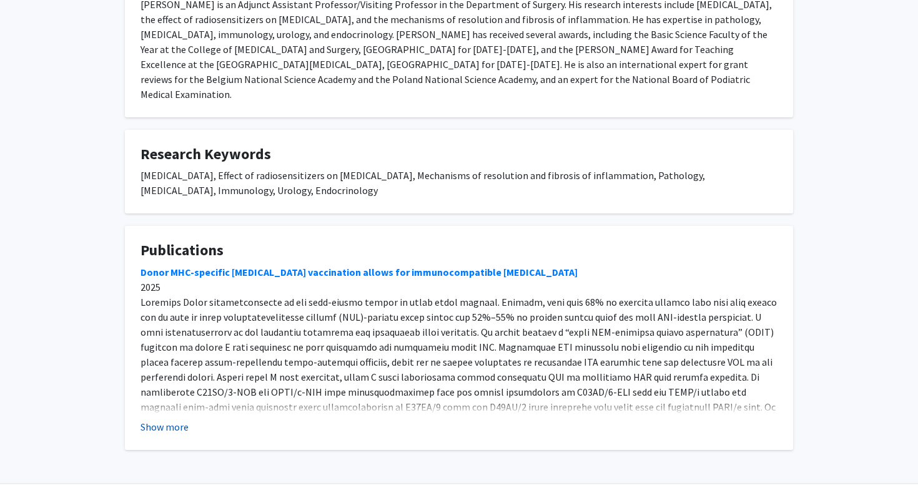
click at [153, 420] on button "Show more" at bounding box center [165, 427] width 48 height 15
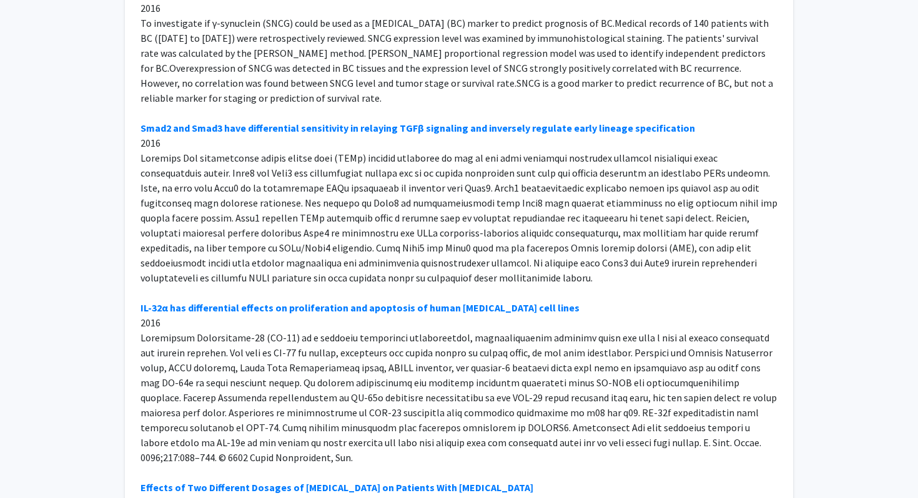
scroll to position [9697, 0]
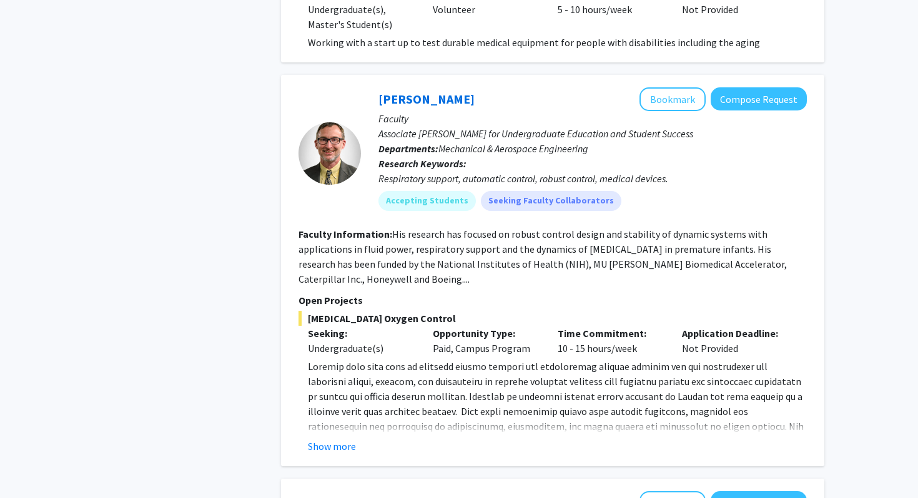
scroll to position [2506, 0]
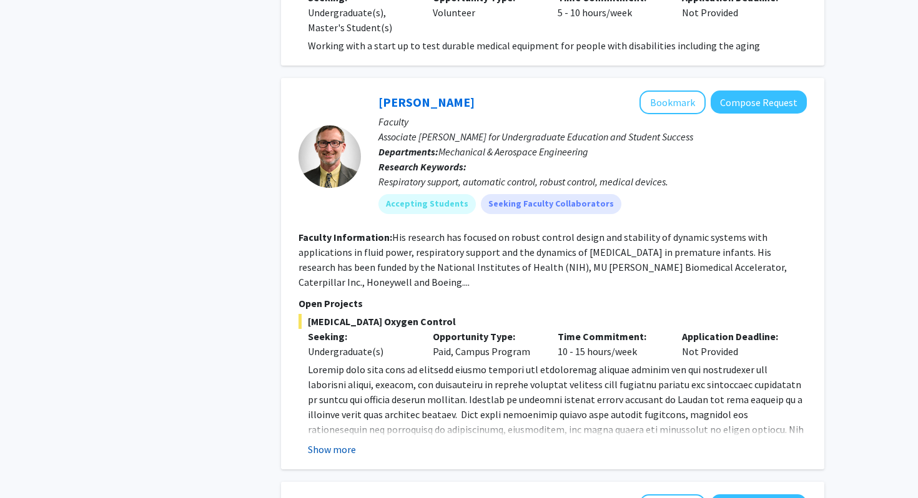
click at [335, 442] on button "Show more" at bounding box center [332, 449] width 48 height 15
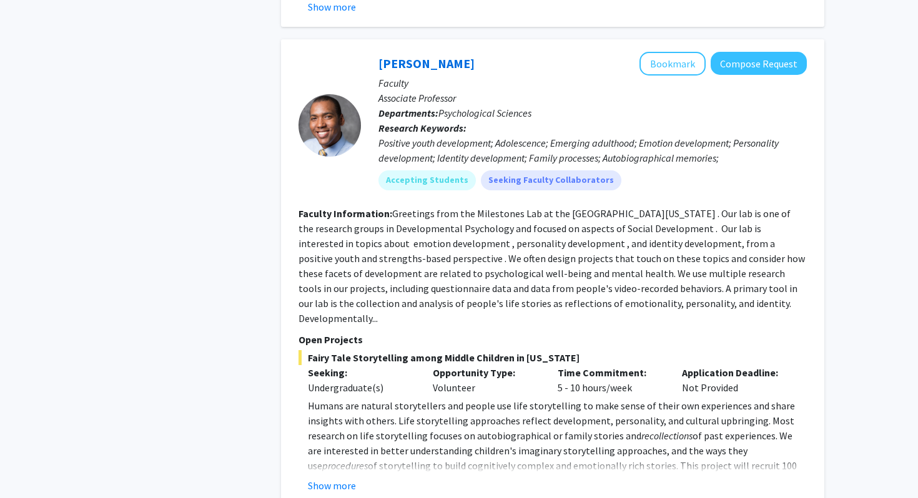
scroll to position [5633, 0]
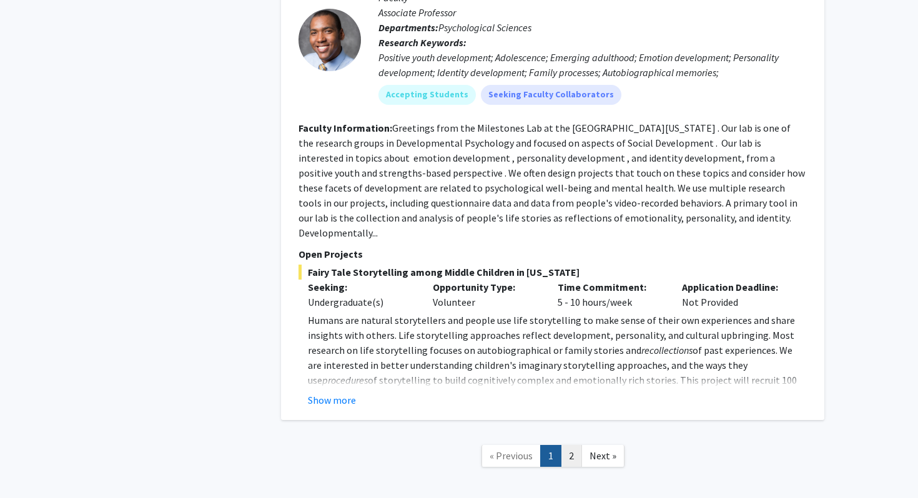
click at [573, 445] on link "2" at bounding box center [571, 456] width 21 height 22
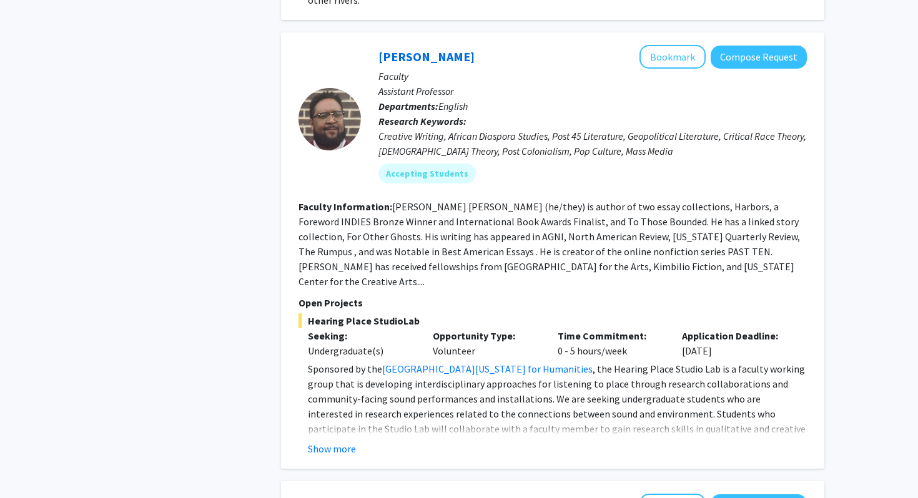
scroll to position [2377, 0]
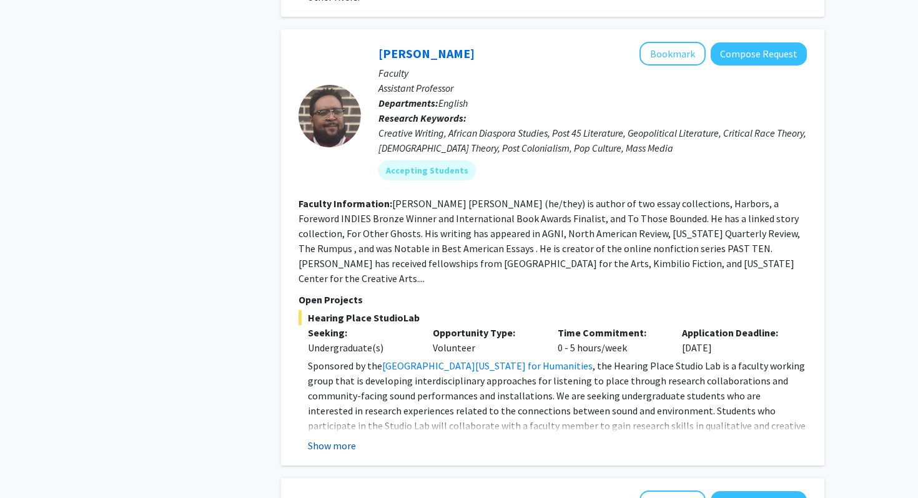
click at [342, 438] on button "Show more" at bounding box center [332, 445] width 48 height 15
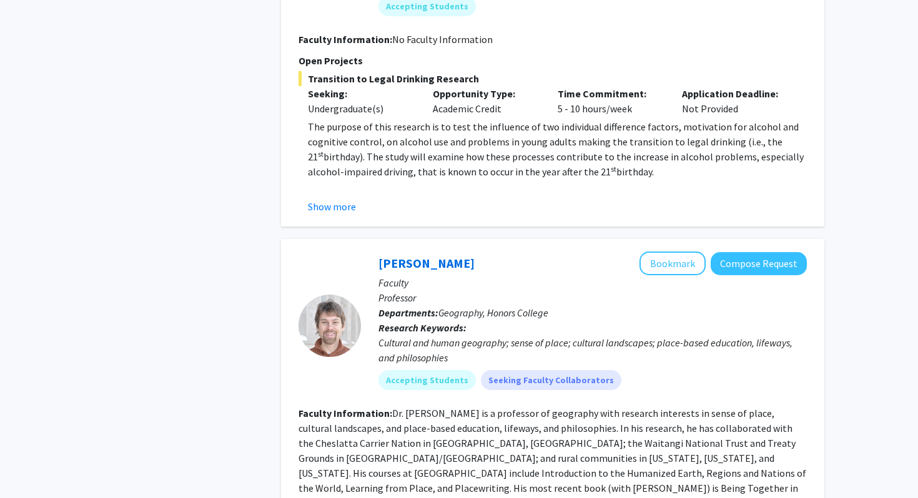
scroll to position [3481, 0]
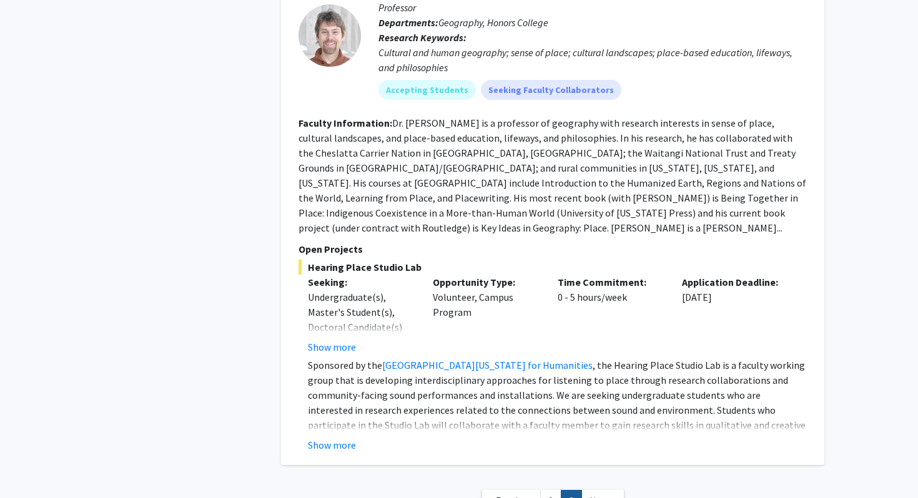
click at [548, 478] on nav "« Previous 1 2 Next »" at bounding box center [552, 503] width 543 height 51
click at [548, 490] on link "1" at bounding box center [550, 501] width 21 height 22
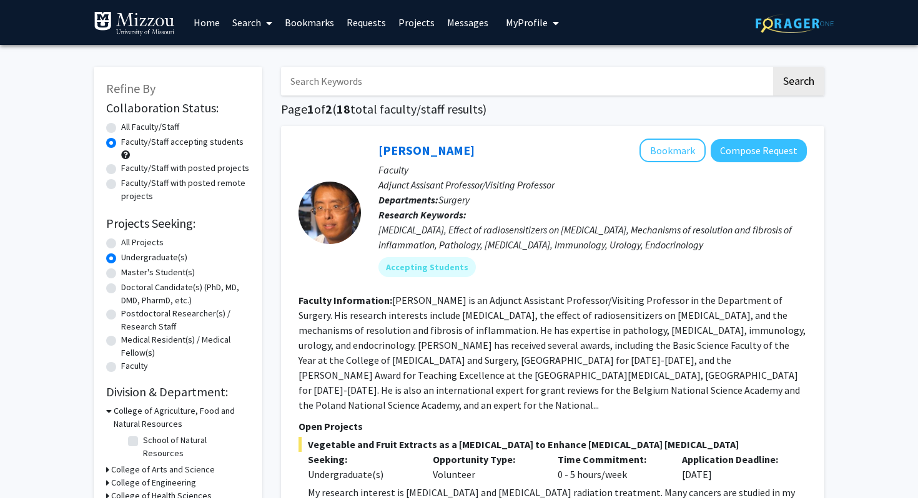
scroll to position [76, 0]
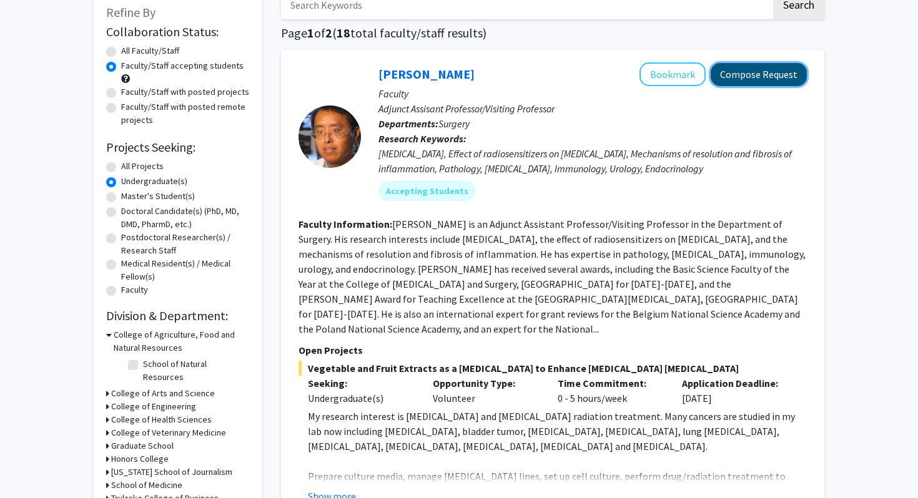
click at [746, 79] on button "Compose Request" at bounding box center [759, 74] width 96 height 23
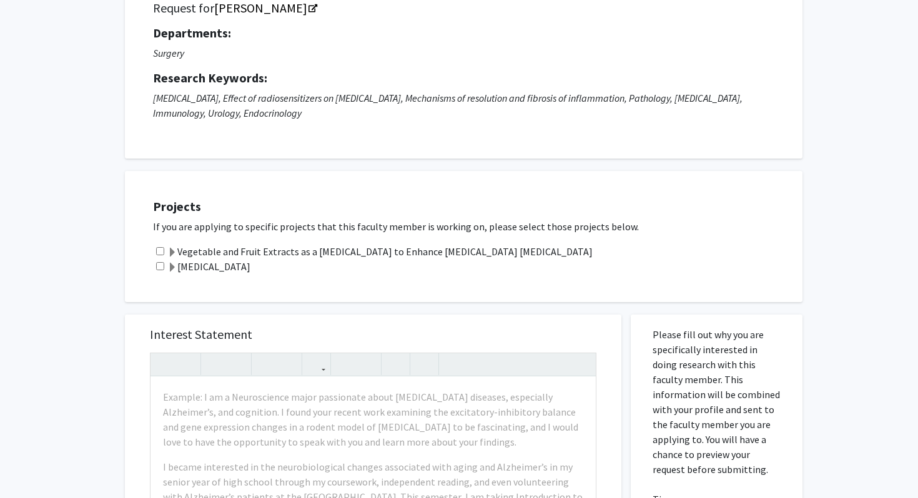
scroll to position [107, 0]
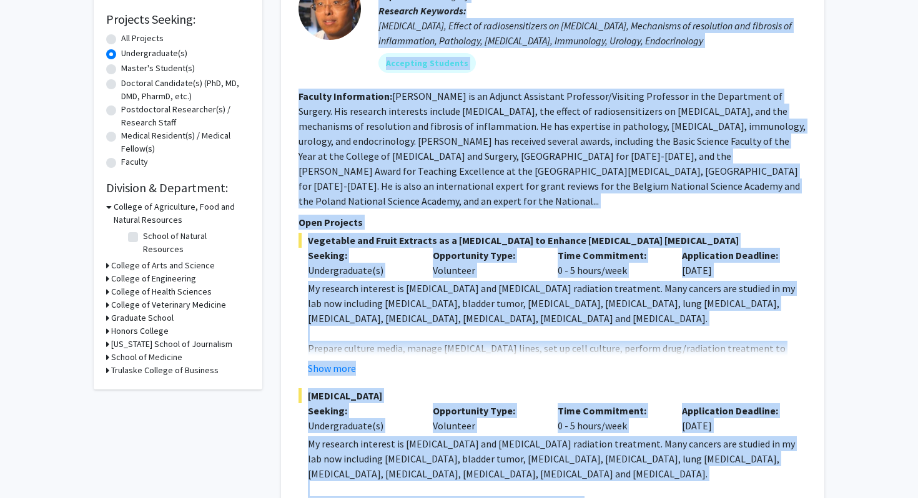
scroll to position [221, 0]
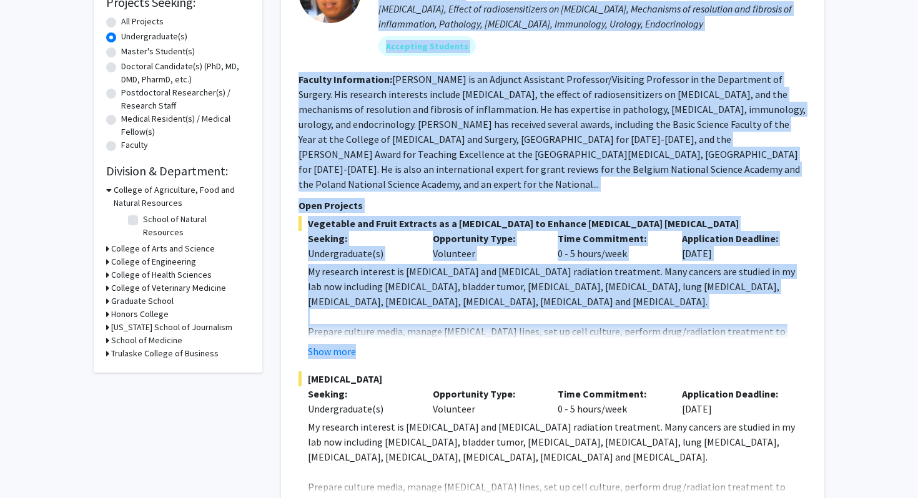
drag, startPoint x: 377, startPoint y: 102, endPoint x: 538, endPoint y: 345, distance: 291.6
click at [538, 345] on fg-search-faculty "[PERSON_NAME] Bookmark Compose Request Faculty Adjunct Assisant Professor/Visit…" at bounding box center [553, 216] width 508 height 597
click at [337, 344] on button "Show more" at bounding box center [332, 351] width 48 height 15
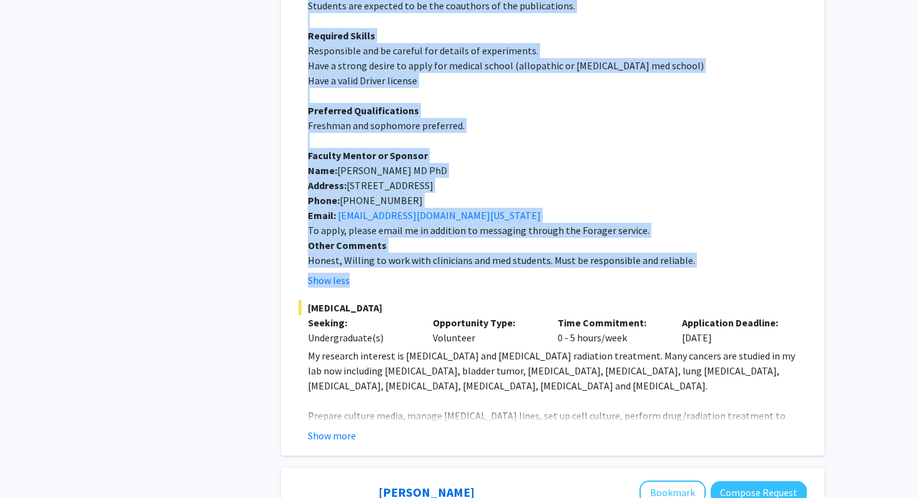
scroll to position [791, 0]
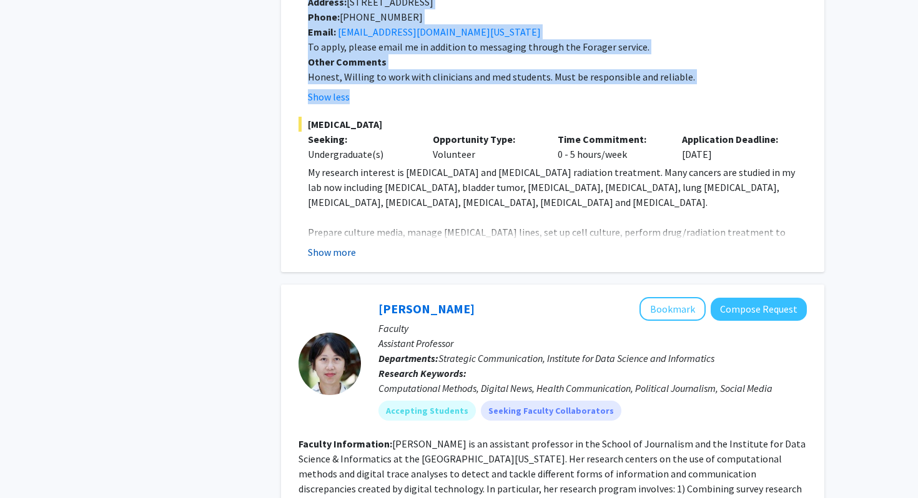
click at [339, 245] on button "Show more" at bounding box center [332, 252] width 48 height 15
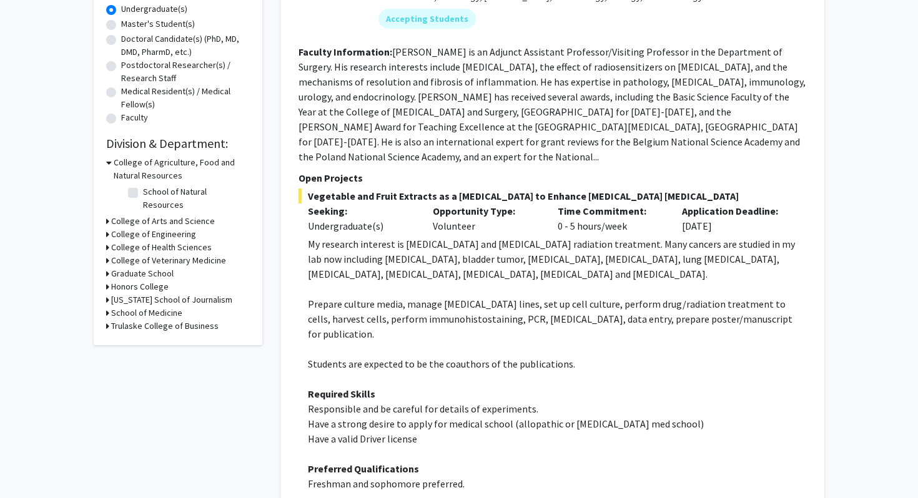
click at [407, 219] on div "Undergraduate(s)" at bounding box center [361, 226] width 106 height 15
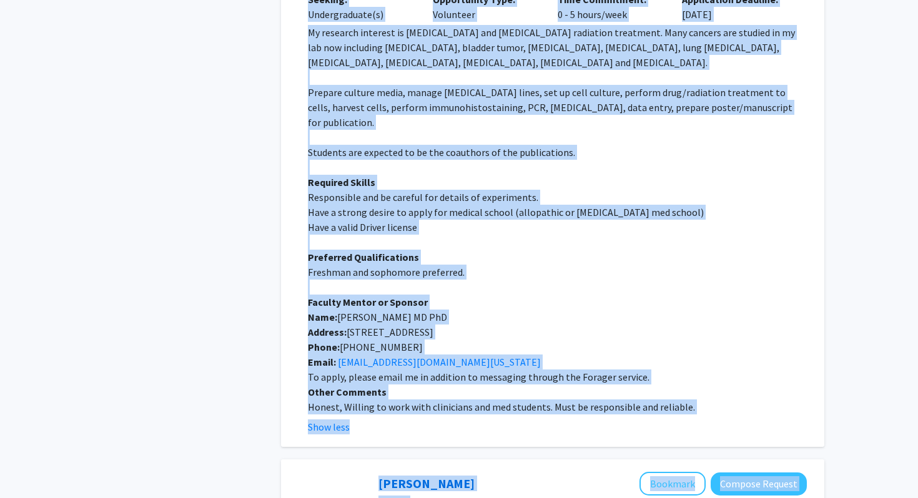
scroll to position [998, 0]
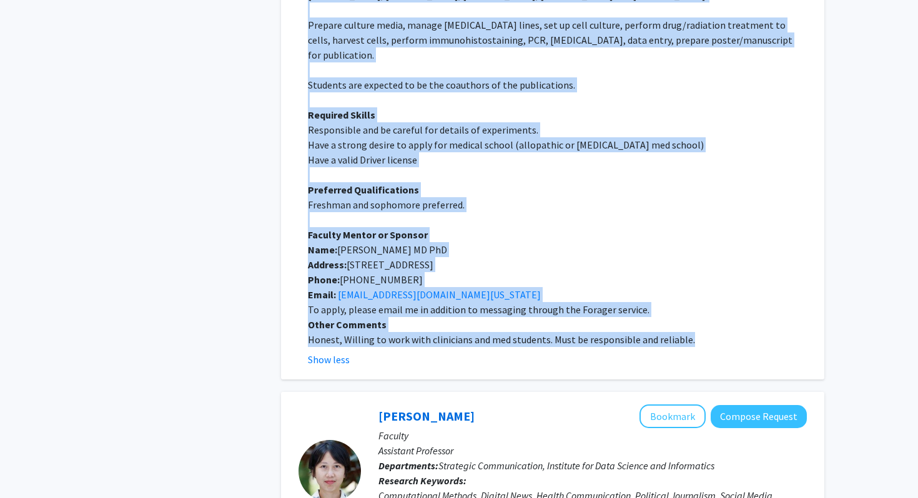
drag, startPoint x: 375, startPoint y: 152, endPoint x: 706, endPoint y: 299, distance: 361.8
copy fg-search-faculty "Loremip Dolo Sitametc Adipisc Elitsed Doeiusm Tempori Utlabore Etdolorem/Aliqua…"
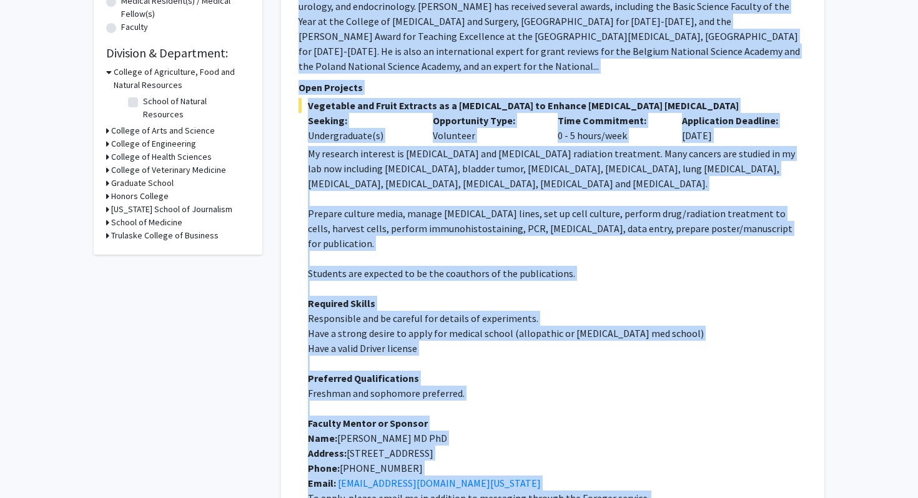
click at [656, 296] on p "Required Skills" at bounding box center [557, 303] width 499 height 15
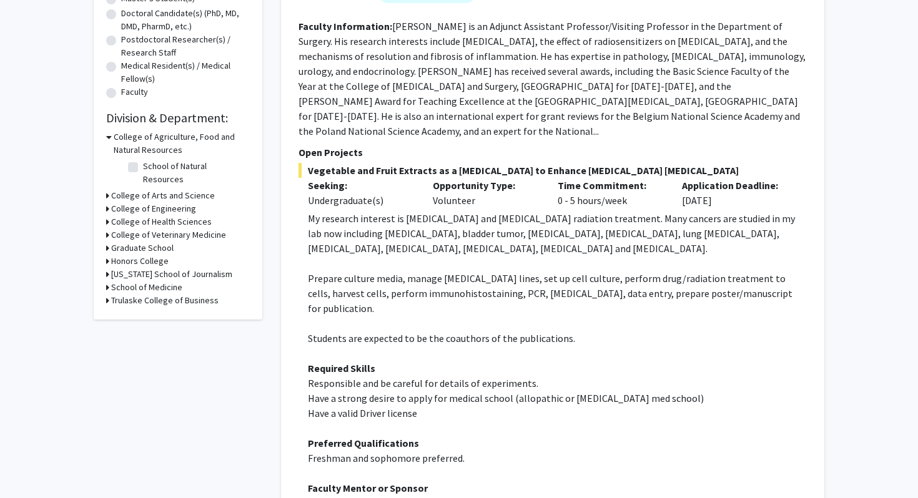
scroll to position [56, 0]
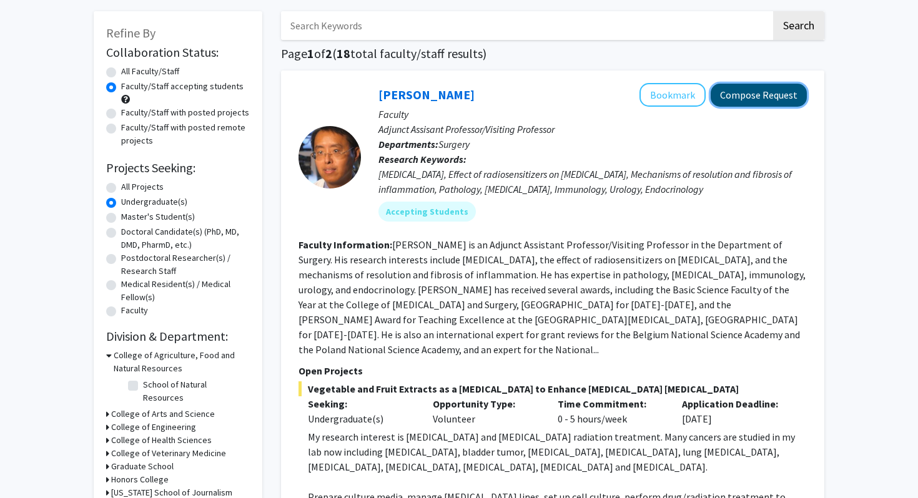
click at [741, 103] on button "Compose Request" at bounding box center [759, 95] width 96 height 23
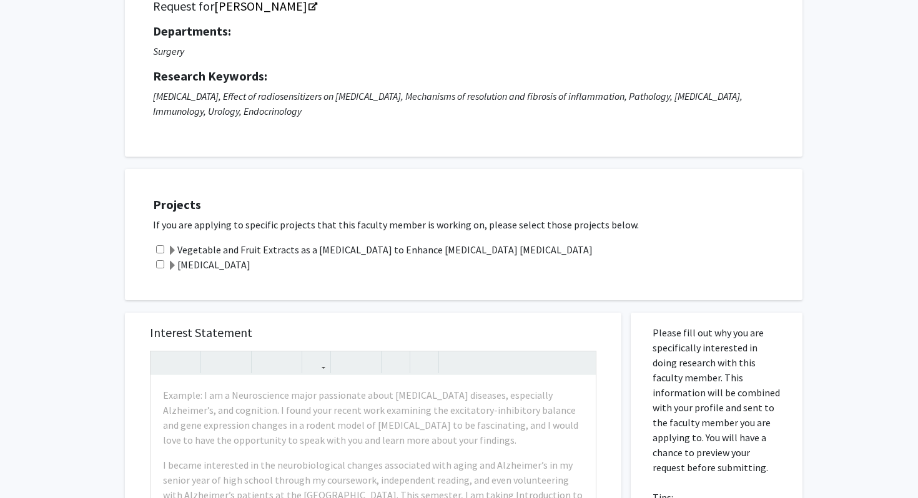
scroll to position [122, 0]
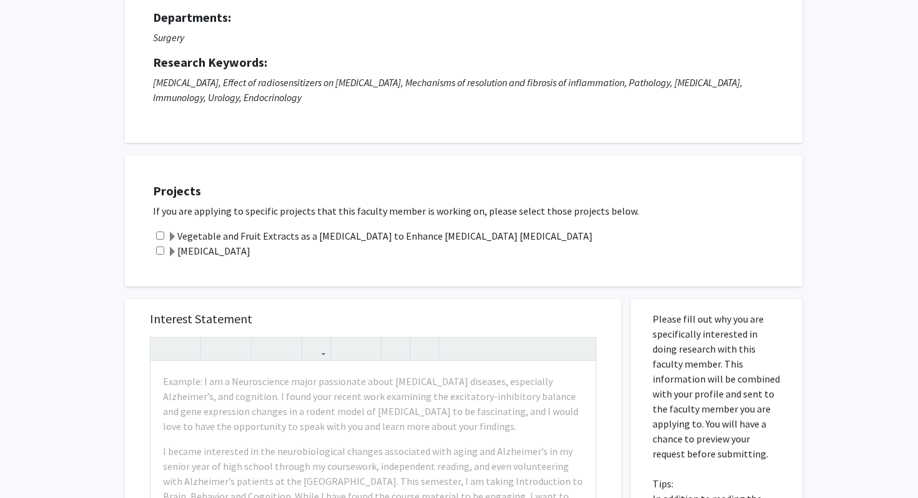
click at [244, 253] on label "[MEDICAL_DATA]" at bounding box center [208, 251] width 83 height 15
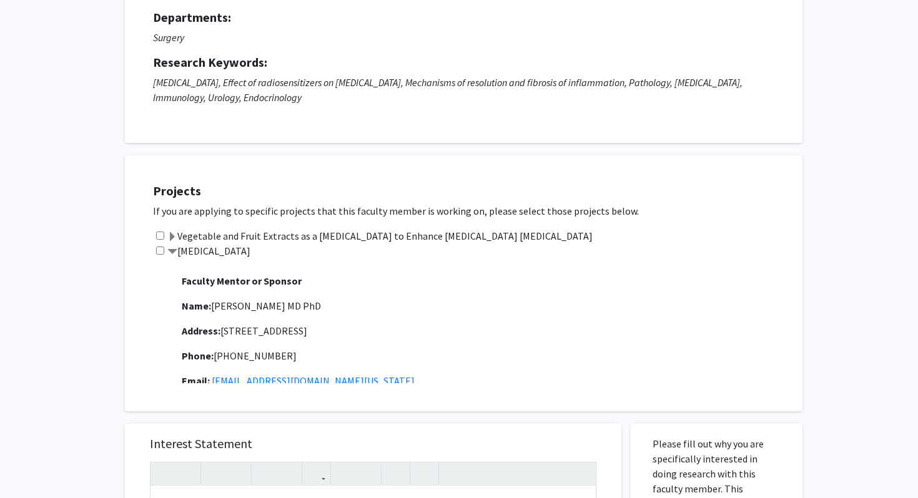
scroll to position [394, 0]
drag, startPoint x: 223, startPoint y: 319, endPoint x: 424, endPoint y: 320, distance: 201.1
click at [424, 324] on p "Address: [STREET_ADDRESS]" at bounding box center [486, 331] width 608 height 15
copy span "[STREET_ADDRESS]"
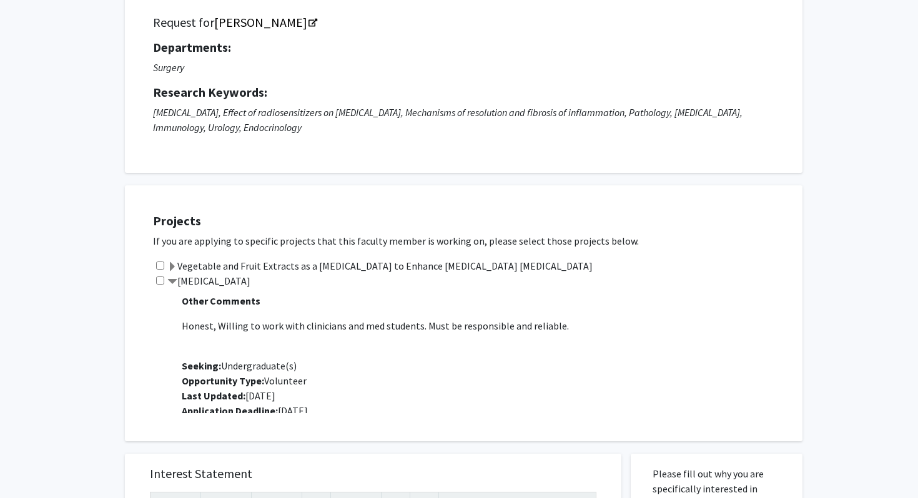
scroll to position [0, 0]
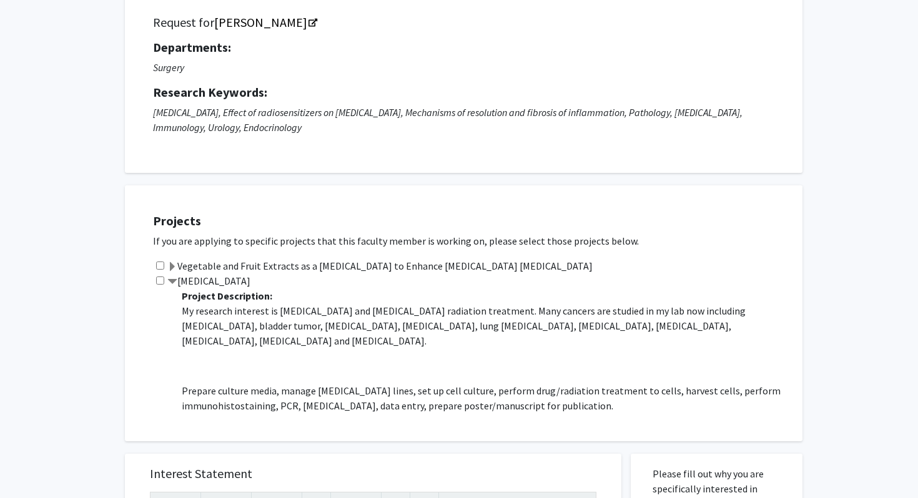
click at [197, 265] on label "Vegetable and Fruit Extracts as a [MEDICAL_DATA] to Enhance [MEDICAL_DATA] [MED…" at bounding box center [379, 266] width 425 height 15
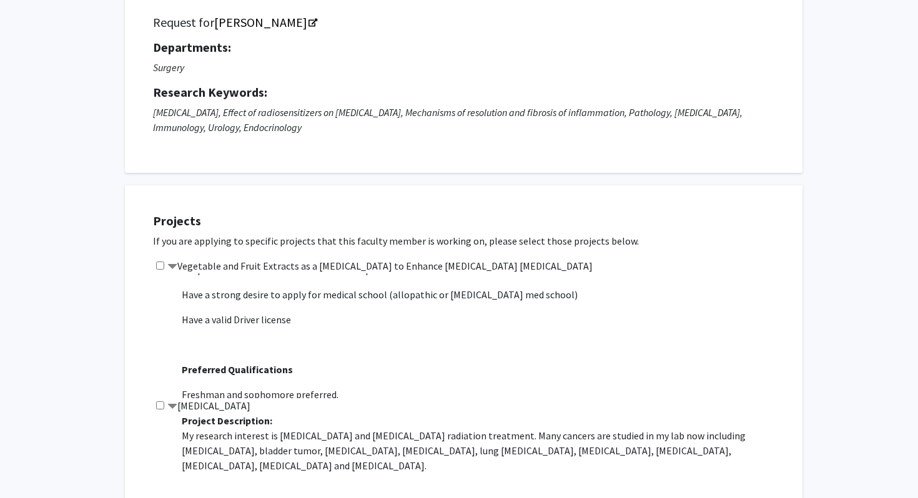
scroll to position [246, 0]
click at [162, 264] on input "checkbox" at bounding box center [160, 266] width 8 height 8
checkbox input "true"
click at [158, 383] on div "Vegetable and Fruit Extracts as a [MEDICAL_DATA] to Enhance [MEDICAL_DATA] [MED…" at bounding box center [471, 329] width 637 height 140
click at [155, 396] on div "Vegetable and Fruit Extracts as a [MEDICAL_DATA] to Enhance [MEDICAL_DATA] [MED…" at bounding box center [471, 329] width 637 height 140
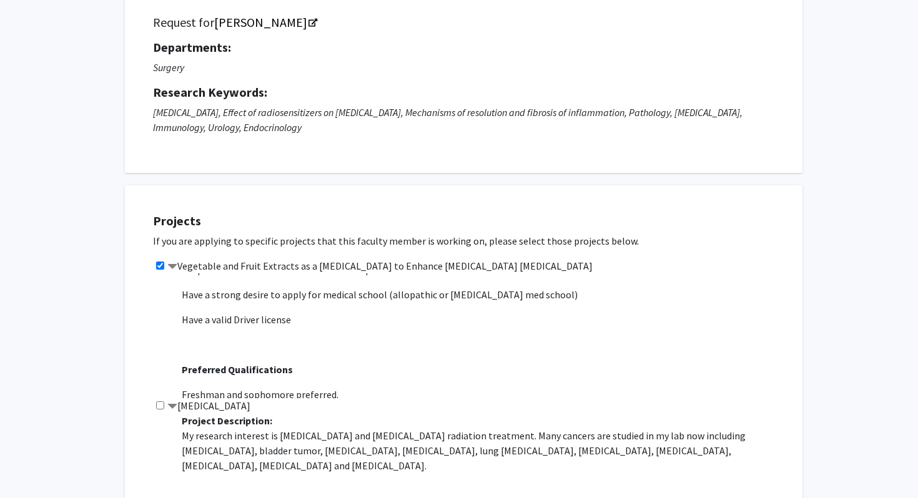
click at [156, 405] on input "checkbox" at bounding box center [160, 406] width 8 height 8
checkbox input "true"
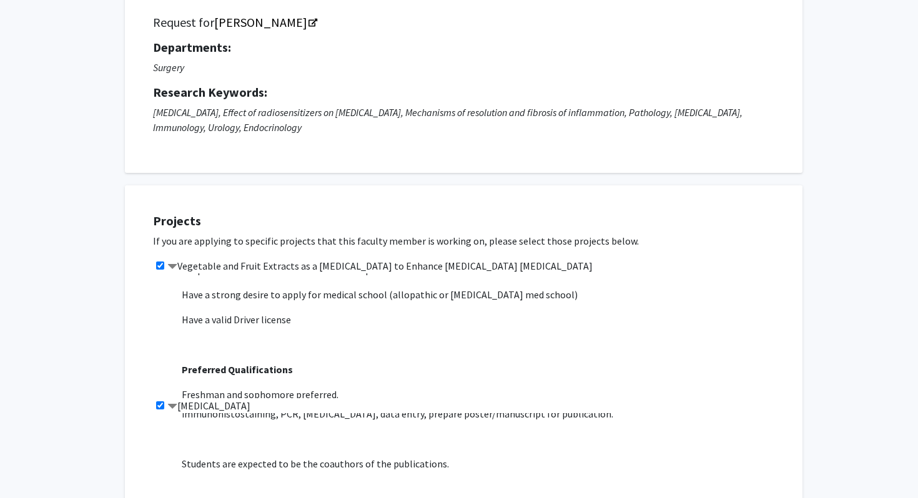
click at [212, 406] on label "[MEDICAL_DATA]" at bounding box center [208, 406] width 83 height 15
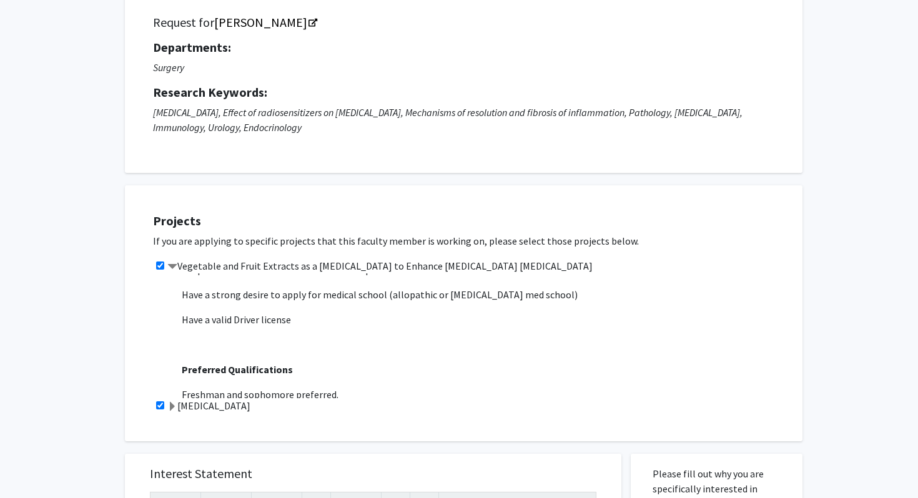
click at [207, 262] on label "Vegetable and Fruit Extracts as a [MEDICAL_DATA] to Enhance [MEDICAL_DATA] [MED…" at bounding box center [379, 266] width 425 height 15
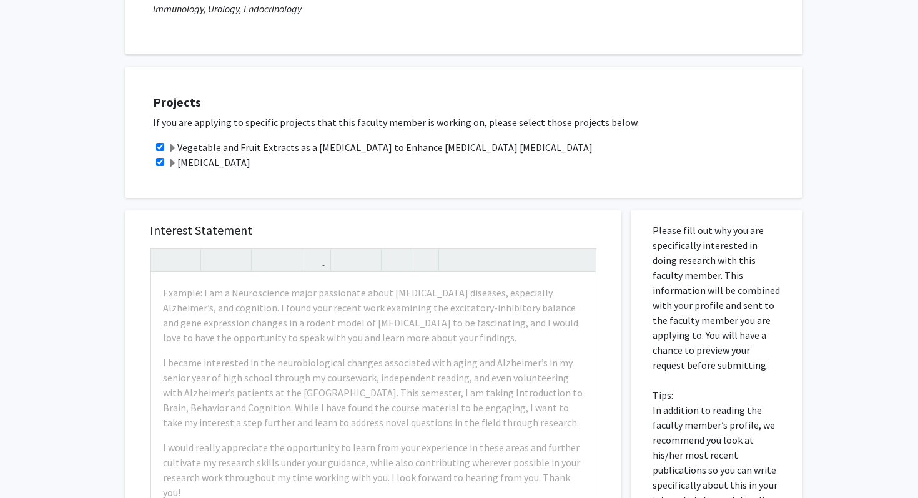
scroll to position [284, 0]
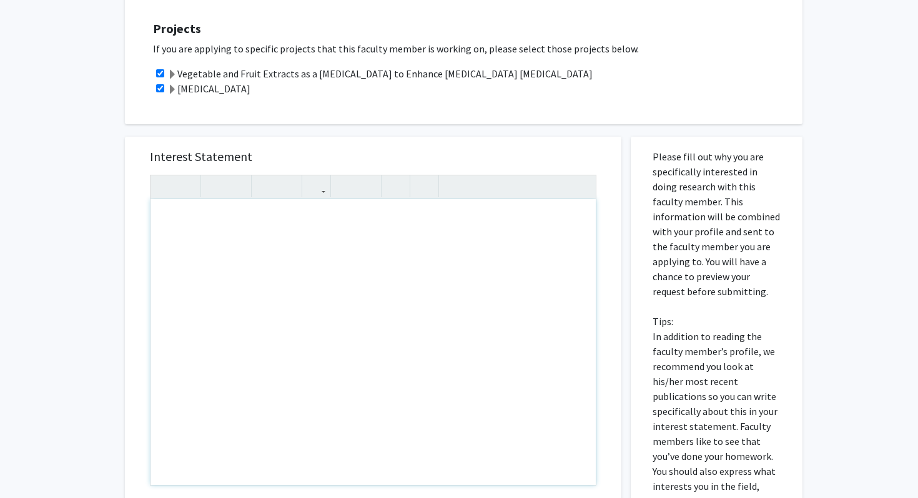
click at [209, 235] on div "Note to users with screen readers: Please press Alt+0 or Option+0 to deactivate…" at bounding box center [373, 342] width 445 height 286
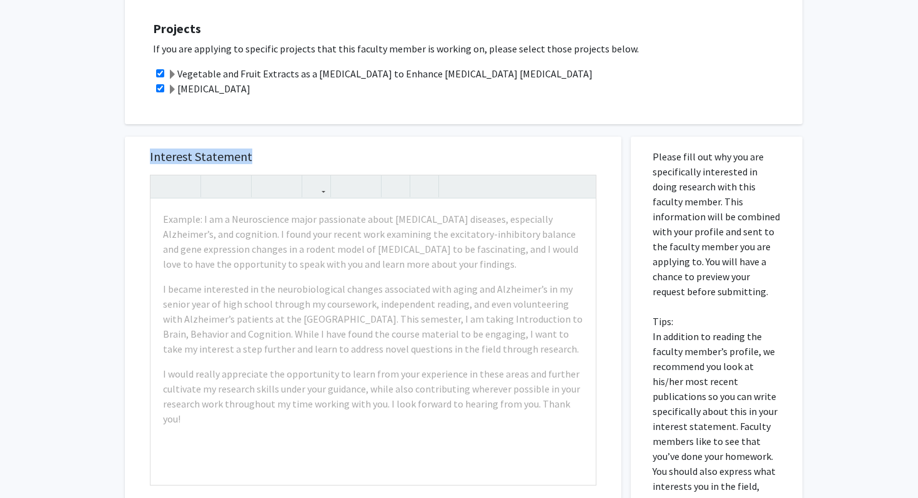
drag, startPoint x: 146, startPoint y: 157, endPoint x: 275, endPoint y: 157, distance: 129.3
click at [275, 157] on div "Interest Statement Example: I am a Neuroscience major passionate about [MEDICAL…" at bounding box center [373, 323] width 472 height 372
copy h5 "Interest Statement"
